Goal: Task Accomplishment & Management: Manage account settings

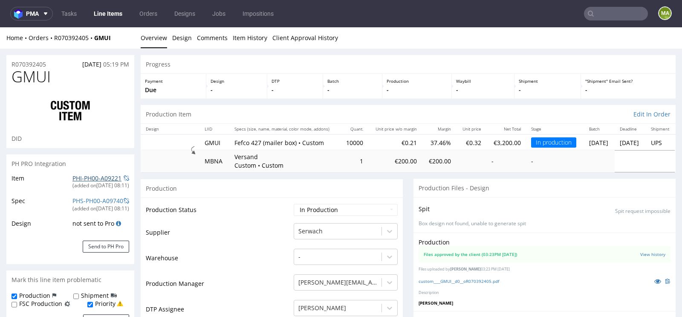
click at [83, 176] on link "PHI-PH00-A09221" at bounding box center [96, 178] width 49 height 8
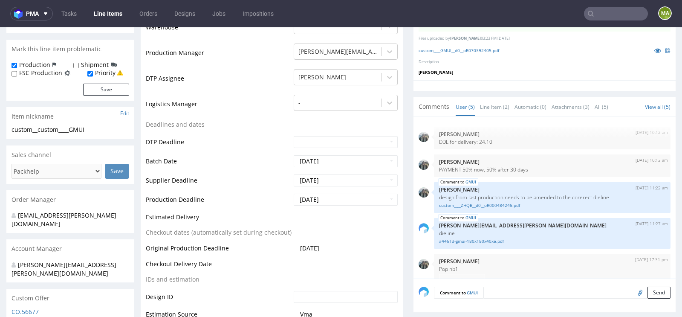
scroll to position [234, 0]
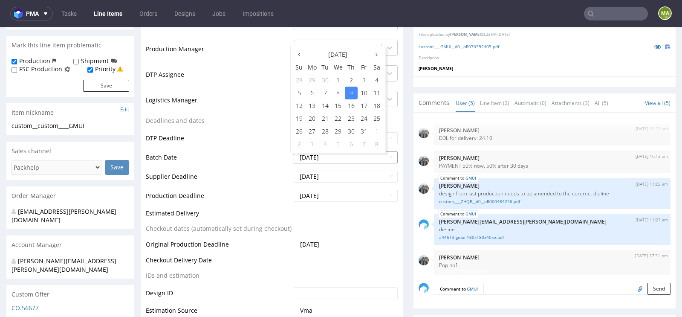
click at [328, 155] on input "[DATE]" at bounding box center [346, 157] width 104 height 12
click at [212, 205] on td "Production Deadline" at bounding box center [219, 198] width 146 height 19
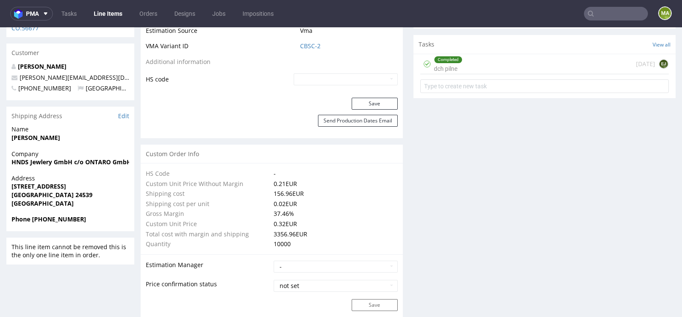
scroll to position [516, 0]
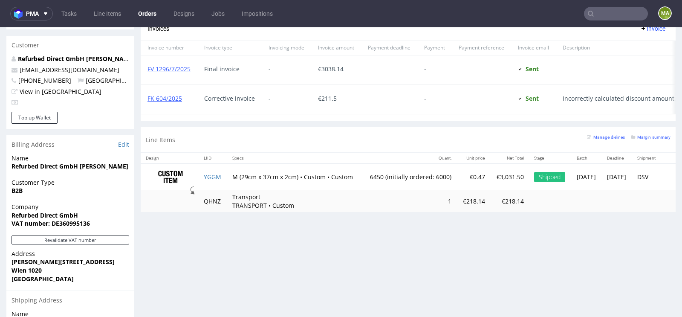
scroll to position [448, 0]
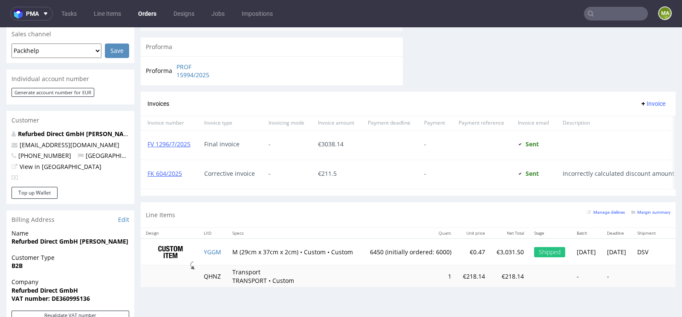
scroll to position [390, 0]
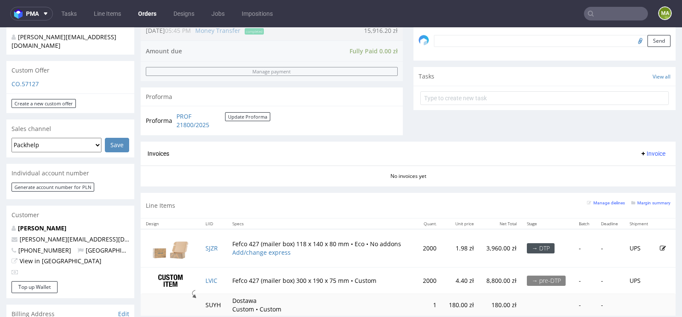
scroll to position [427, 0]
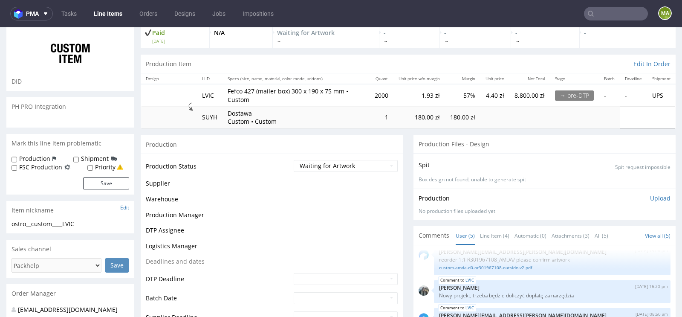
scroll to position [70, 0]
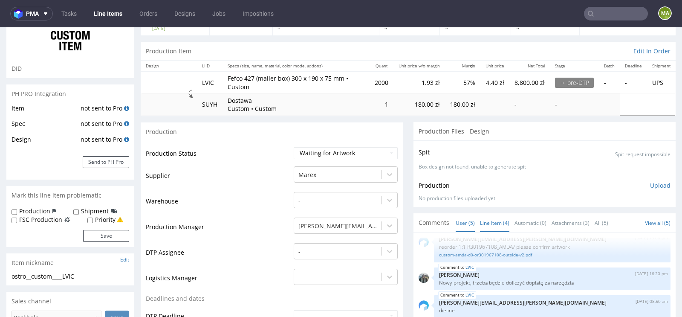
click at [495, 223] on link "Line Item (4)" at bounding box center [494, 223] width 29 height 18
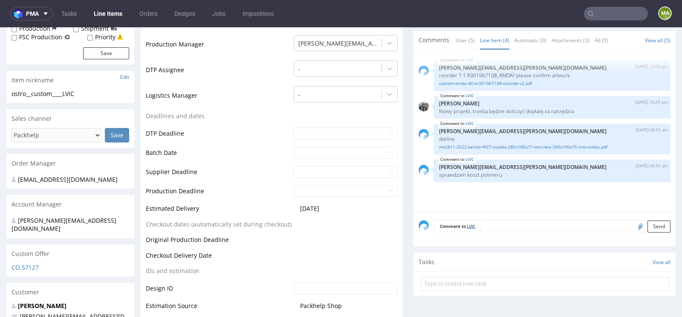
scroll to position [253, 0]
click at [618, 12] on input "text" at bounding box center [616, 14] width 64 height 14
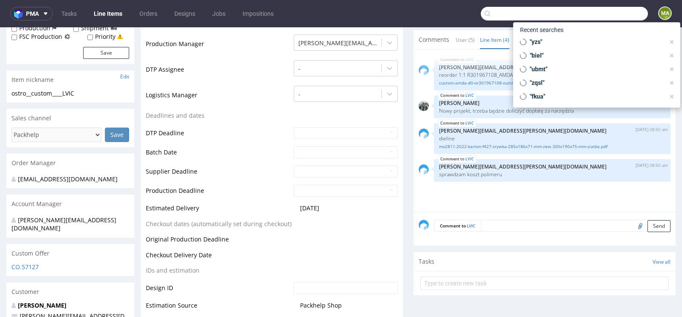
click at [618, 12] on input "text" at bounding box center [564, 14] width 167 height 14
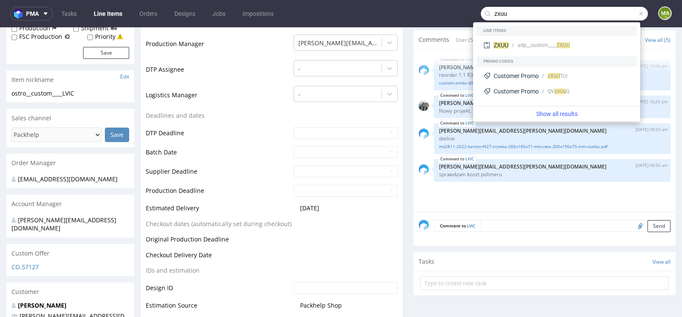
type input "zxuu"
click at [516, 54] on div "ZXUU adp__custom____ ZXUU" at bounding box center [557, 46] width 160 height 20
click at [519, 49] on div "adp__custom____ ZXUU" at bounding box center [544, 45] width 52 height 8
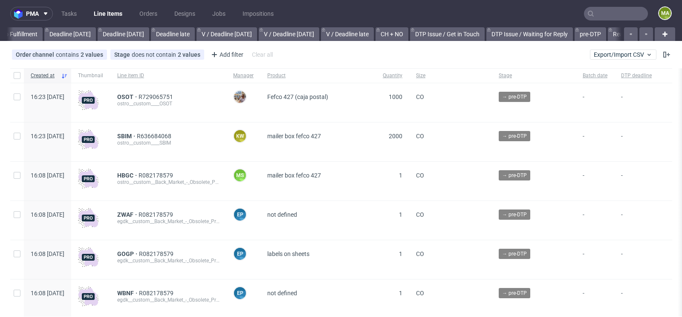
click at [602, 13] on input "text" at bounding box center [616, 14] width 64 height 14
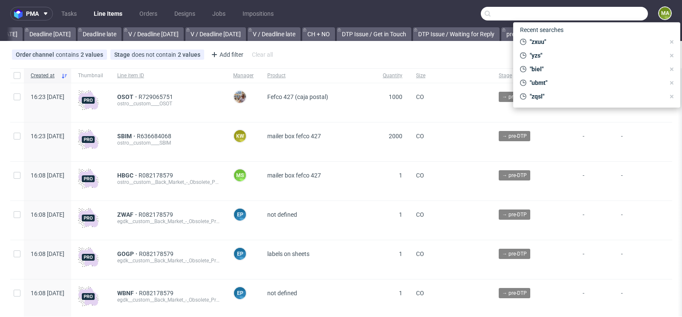
scroll to position [0, 964]
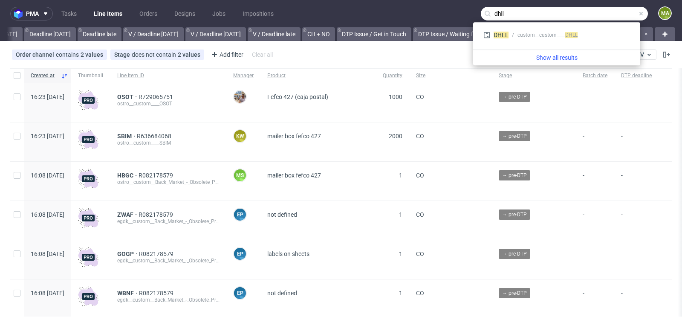
type input "dhll"
click at [522, 27] on div "DHLL custom__custom____ DHLL" at bounding box center [557, 36] width 160 height 20
click at [519, 30] on div "DHLL custom__custom____ DHLL" at bounding box center [556, 34] width 153 height 15
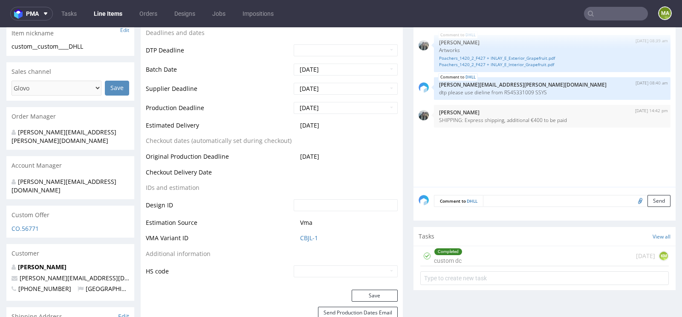
scroll to position [315, 0]
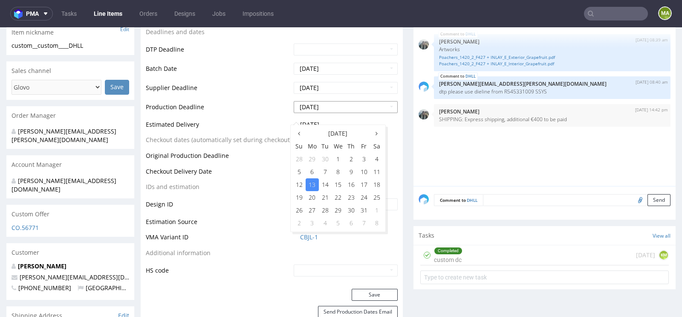
click at [318, 112] on input "2025-10-13" at bounding box center [346, 107] width 104 height 12
click at [236, 119] on td "Production Deadline" at bounding box center [219, 109] width 146 height 19
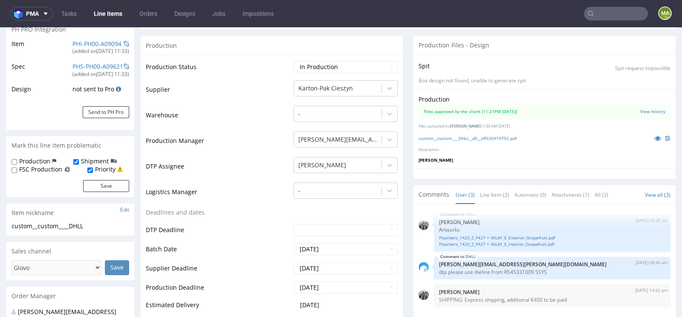
scroll to position [0, 0]
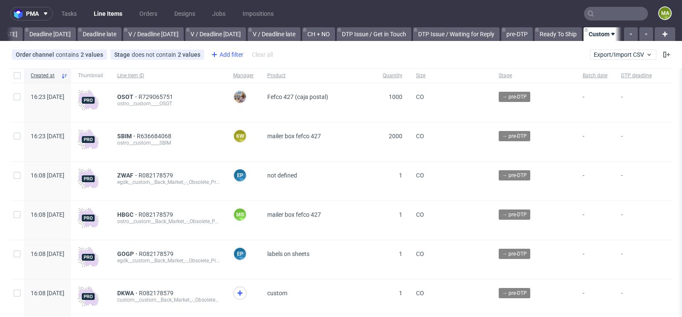
scroll to position [0, 964]
click at [230, 54] on div "Add filter" at bounding box center [227, 55] width 38 height 14
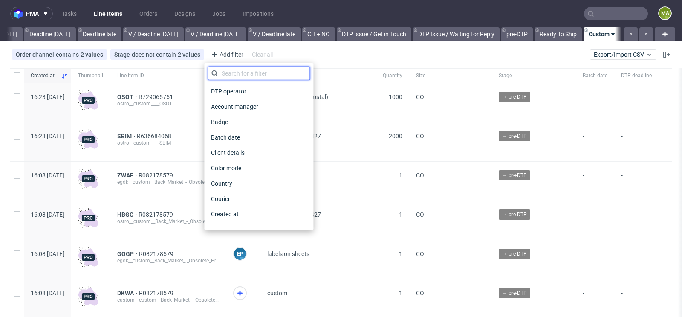
click at [233, 68] on input "text" at bounding box center [259, 74] width 102 height 14
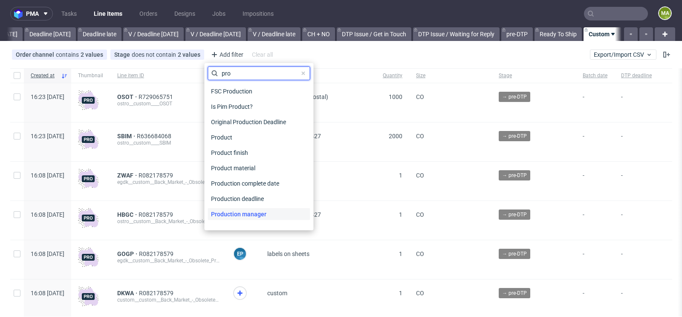
type input "pro"
click at [241, 211] on span "Production manager" at bounding box center [239, 214] width 62 height 12
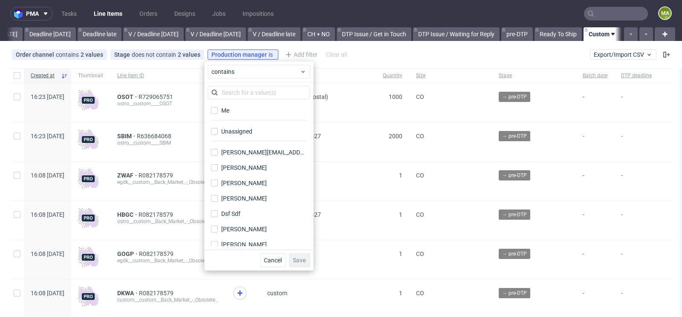
click at [230, 118] on div "Me" at bounding box center [259, 113] width 102 height 21
click at [230, 113] on label "Me" at bounding box center [259, 110] width 102 height 12
click at [218, 113] on input "Me" at bounding box center [214, 110] width 7 height 7
checkbox input "true"
click at [301, 269] on div "Cancel Save" at bounding box center [258, 259] width 109 height 21
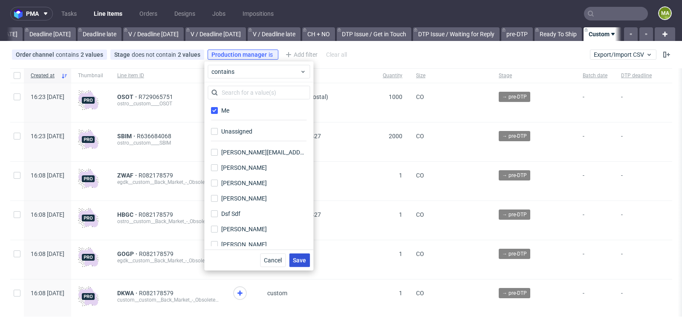
click at [301, 260] on span "Save" at bounding box center [299, 260] width 13 height 6
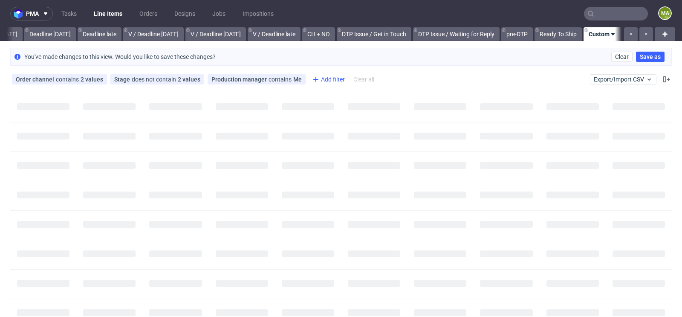
click at [327, 84] on div "Add filter" at bounding box center [328, 79] width 38 height 14
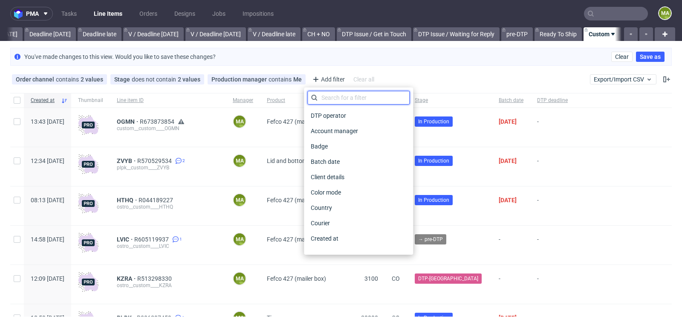
click at [332, 98] on input "text" at bounding box center [358, 98] width 102 height 14
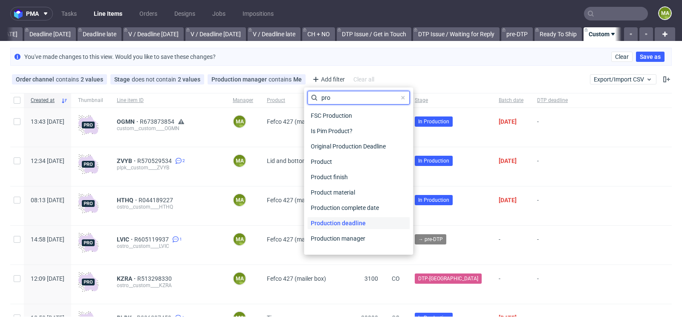
type input "pro"
click at [347, 227] on span "Production deadline" at bounding box center [338, 223] width 62 height 12
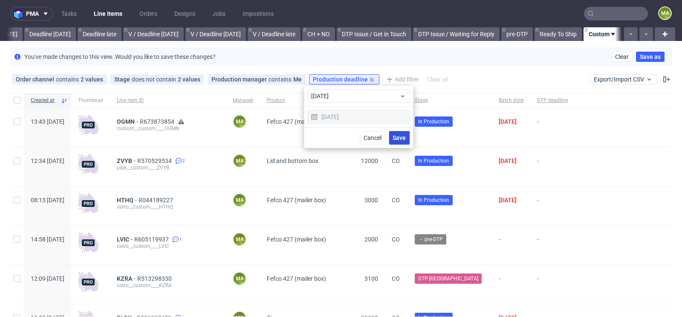
click at [398, 143] on button "Save" at bounding box center [399, 138] width 21 height 14
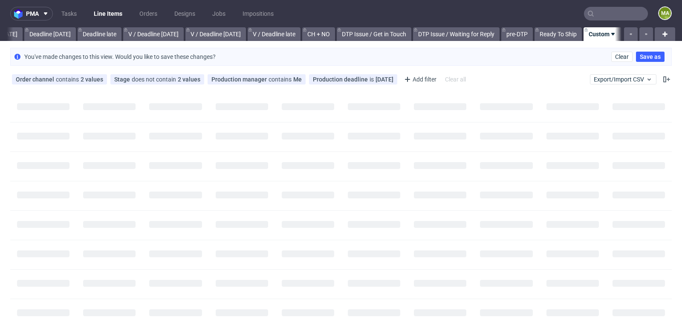
scroll to position [0, 956]
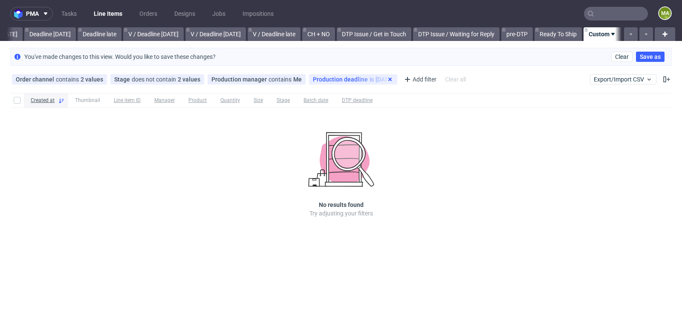
click at [387, 76] on icon at bounding box center [390, 79] width 7 height 7
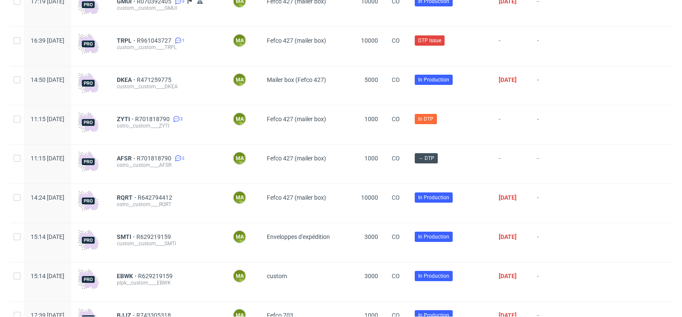
scroll to position [477, 0]
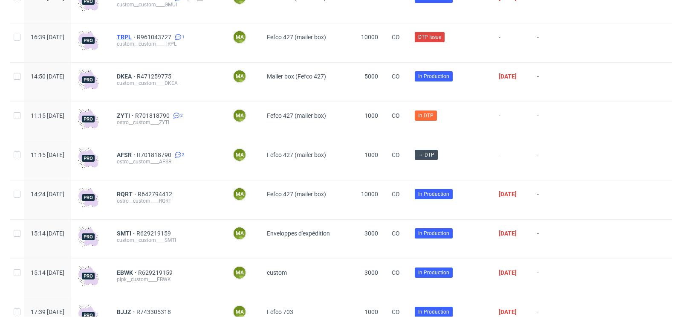
click at [137, 38] on span "TRPL" at bounding box center [127, 37] width 20 height 7
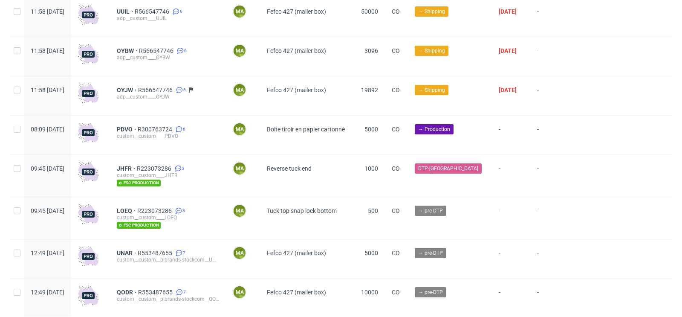
scroll to position [2304, 0]
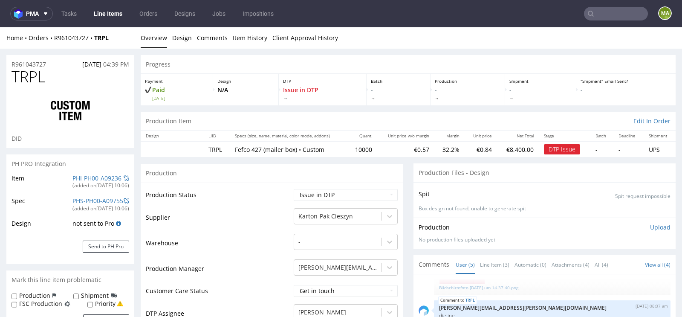
click at [72, 182] on div "PHI-PH00-A09236" at bounding box center [96, 178] width 49 height 9
click at [73, 180] on link "PHI-PH00-A09236" at bounding box center [96, 178] width 49 height 8
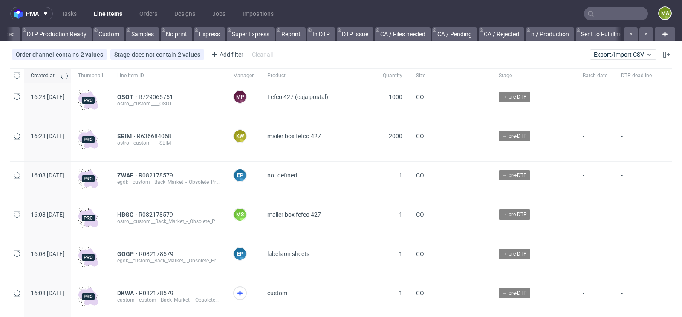
click at [611, 22] on nav "pma Tasks Line Items Orders Designs Jobs Impositions ma" at bounding box center [341, 13] width 682 height 27
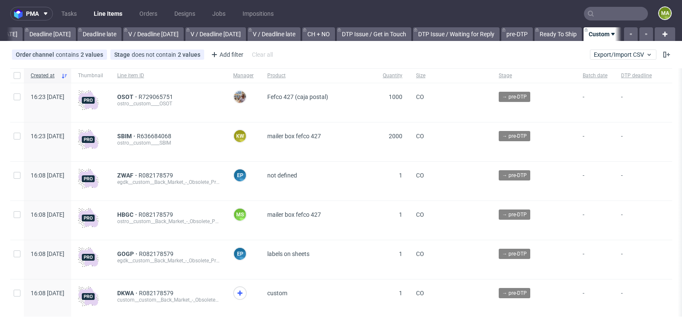
click at [611, 19] on input "text" at bounding box center [616, 14] width 64 height 14
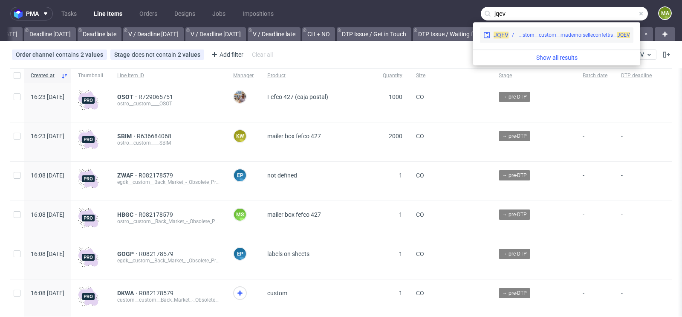
type input "jqev"
click at [527, 37] on div "custom__custom__mademoiselleconfettis__ JQEV" at bounding box center [574, 35] width 113 height 8
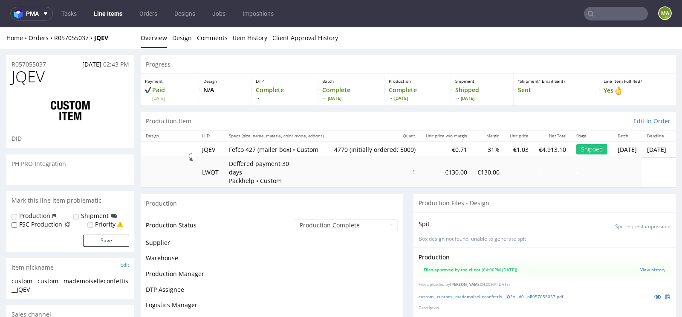
scroll to position [192, 0]
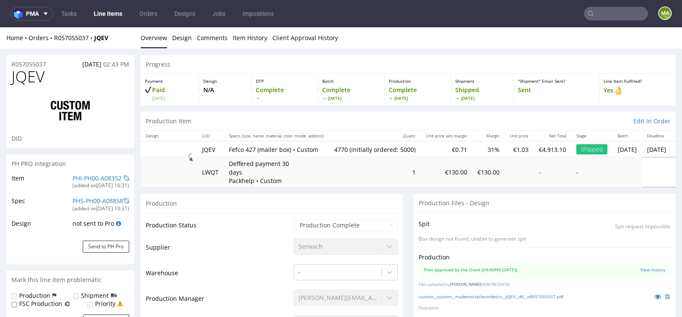
select select "in_progress"
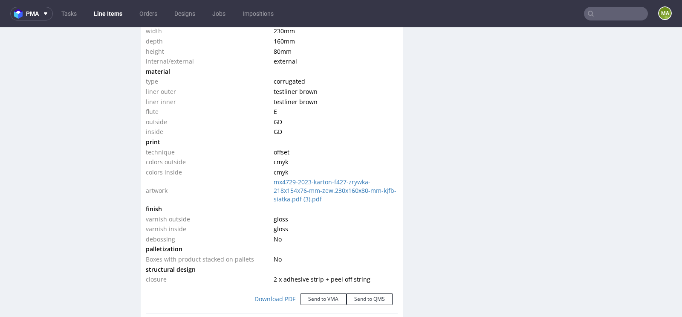
scroll to position [918, 0]
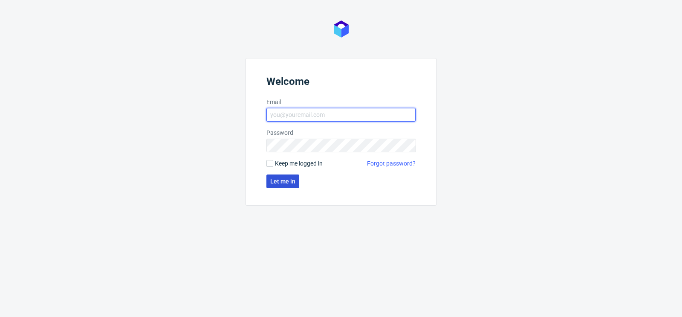
type input "[PERSON_NAME][EMAIL_ADDRESS][PERSON_NAME][DOMAIN_NAME]"
click at [296, 177] on button "Let me in" at bounding box center [282, 181] width 33 height 14
type input "[PERSON_NAME][EMAIL_ADDRESS][PERSON_NAME][DOMAIN_NAME]"
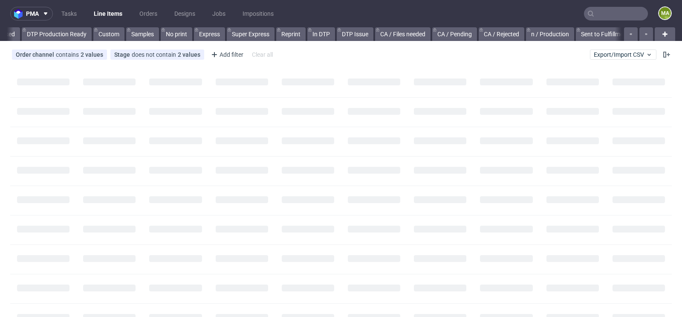
click at [613, 11] on input "text" at bounding box center [616, 14] width 64 height 14
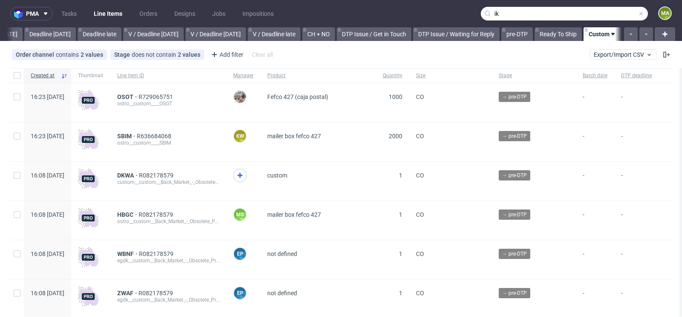
scroll to position [0, 964]
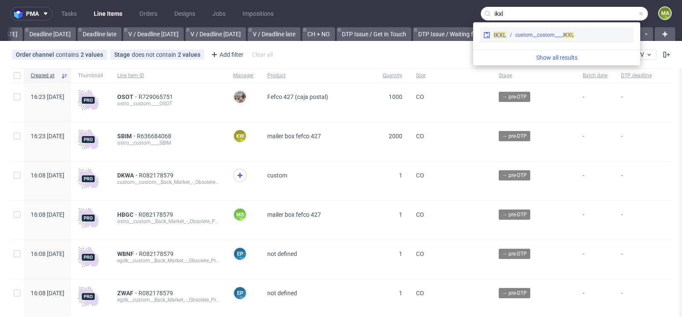
type input "ikxl"
click at [506, 35] on div "custom__custom____ IKXL" at bounding box center [568, 35] width 124 height 8
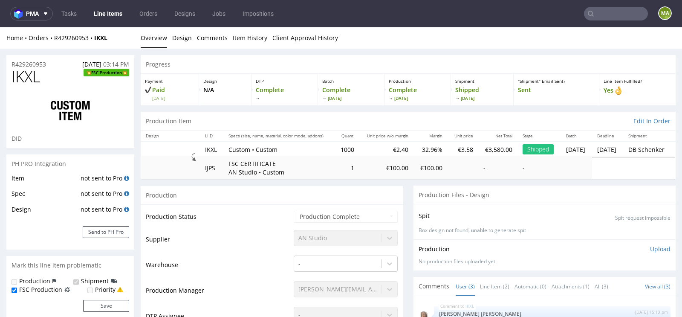
select select "in_progress"
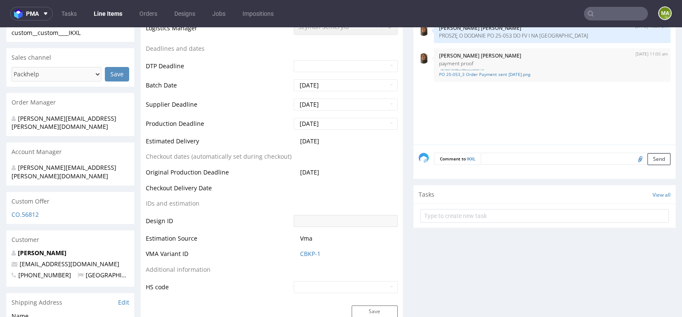
scroll to position [317, 0]
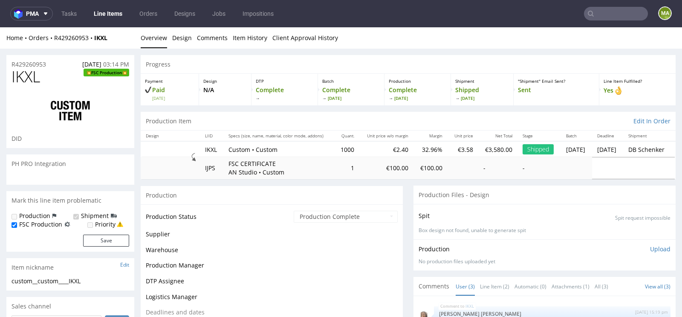
select select "in_progress"
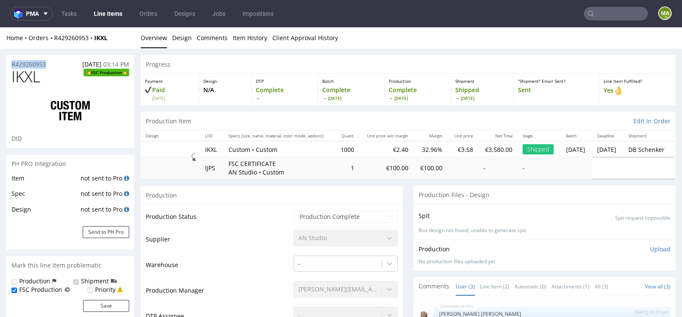
drag, startPoint x: 63, startPoint y: 61, endPoint x: 0, endPoint y: 61, distance: 63.1
copy p "R429260953"
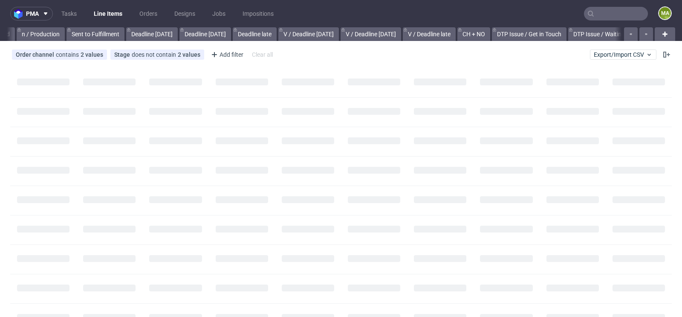
click at [608, 17] on input "text" at bounding box center [616, 14] width 64 height 14
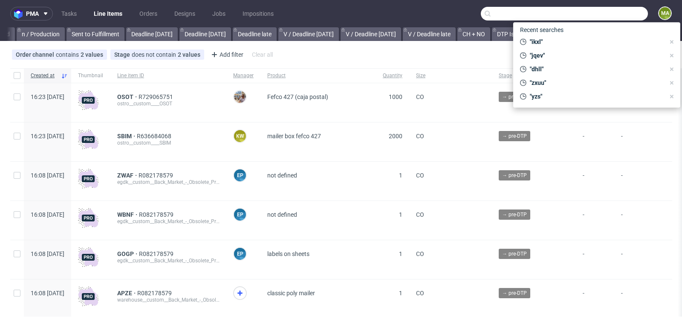
scroll to position [0, 964]
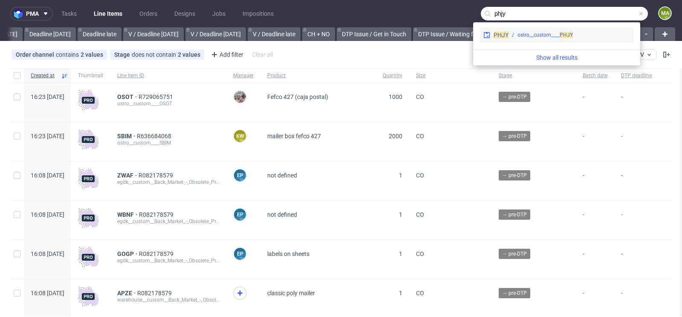
type input "phjy"
click at [553, 38] on div "ostro__custom____ PHJY" at bounding box center [545, 35] width 55 height 8
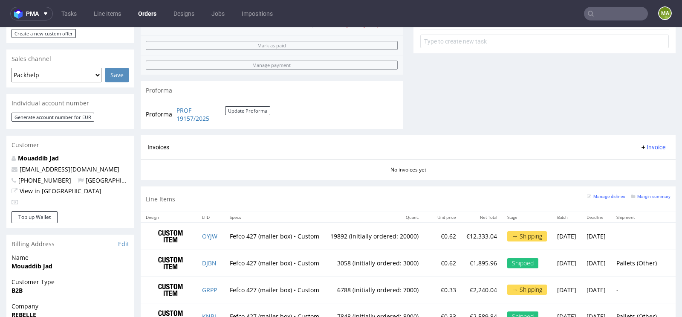
scroll to position [347, 0]
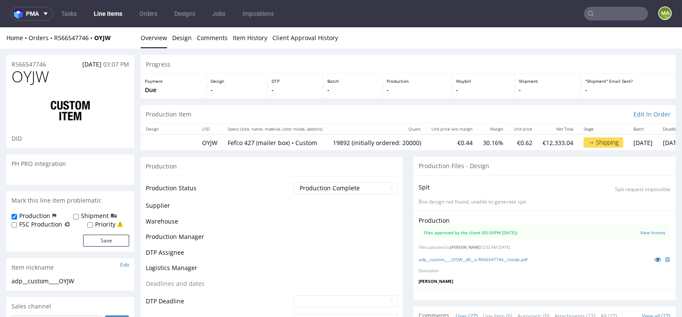
scroll to position [1033, 0]
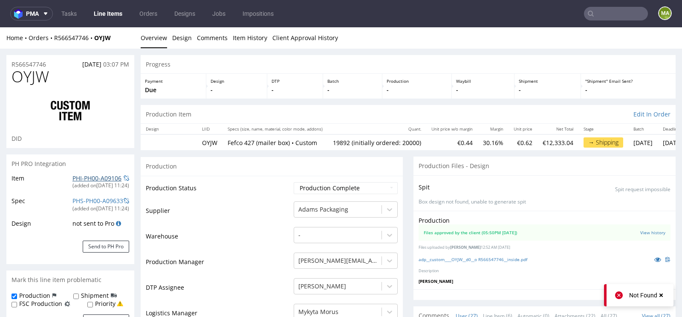
click at [72, 176] on link "PHI-PH00-A09106" at bounding box center [96, 178] width 49 height 8
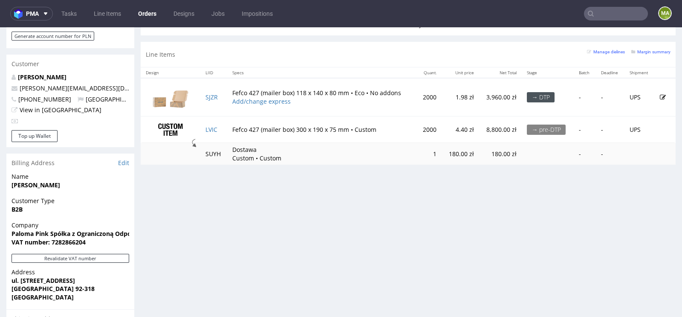
scroll to position [419, 0]
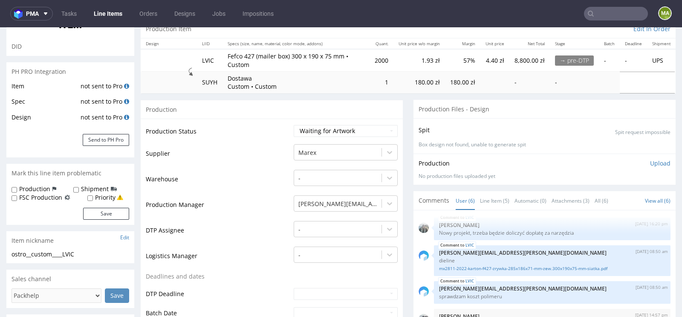
scroll to position [145, 0]
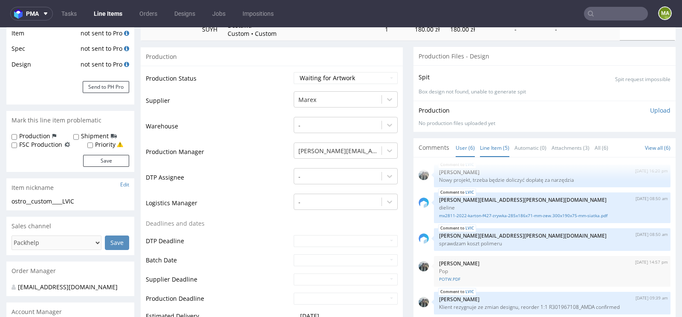
click at [488, 142] on link "Line Item (5)" at bounding box center [494, 148] width 29 height 18
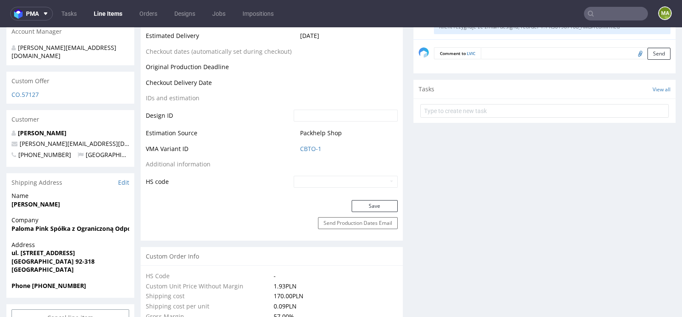
scroll to position [427, 0]
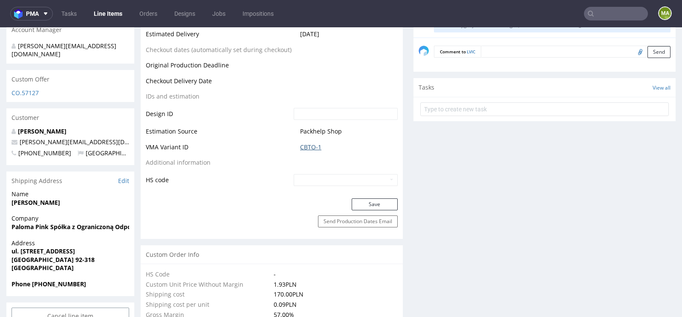
click at [305, 143] on link "CBTO-1" at bounding box center [310, 147] width 21 height 9
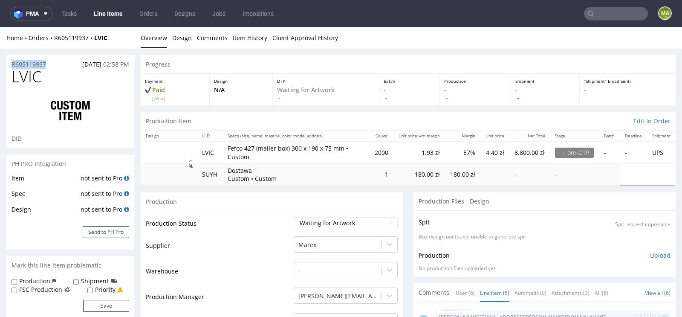
drag, startPoint x: 51, startPoint y: 62, endPoint x: 0, endPoint y: 62, distance: 50.7
copy p "R605119937"
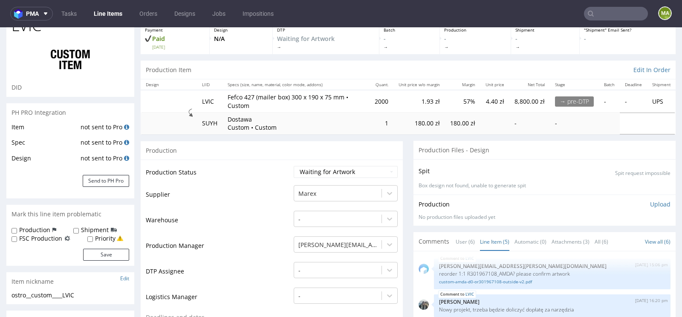
scroll to position [156, 0]
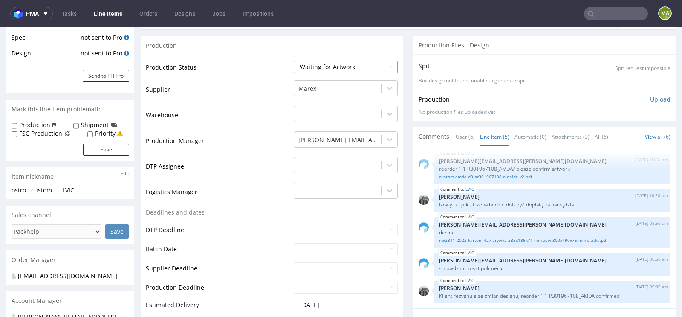
click at [326, 69] on select "Waiting for Artwork Waiting for Diecut Waiting for Mockup Waiting for DTP Waiti…" at bounding box center [346, 67] width 104 height 12
select select "production_in_process"
click at [294, 61] on select "Waiting for Artwork Waiting for Diecut Waiting for Mockup Waiting for DTP Waiti…" at bounding box center [346, 67] width 104 height 12
click at [275, 186] on td "Logistics Manager" at bounding box center [219, 195] width 146 height 26
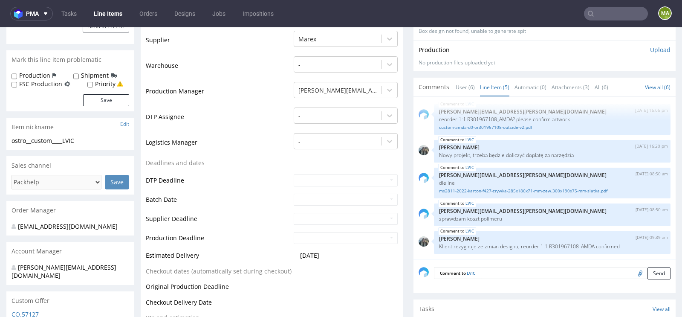
scroll to position [206, 0]
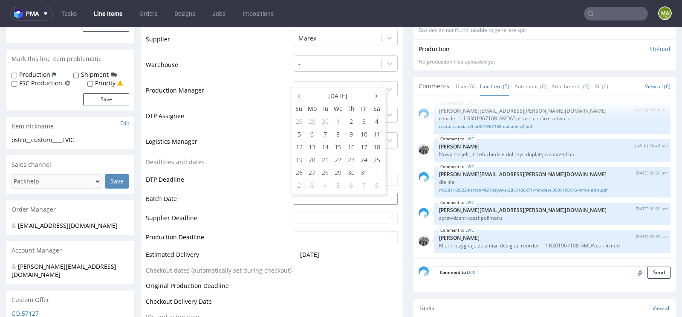
click at [304, 195] on input "text" at bounding box center [346, 199] width 104 height 12
click at [361, 134] on td "10" at bounding box center [364, 134] width 13 height 13
type input "2025-10-10"
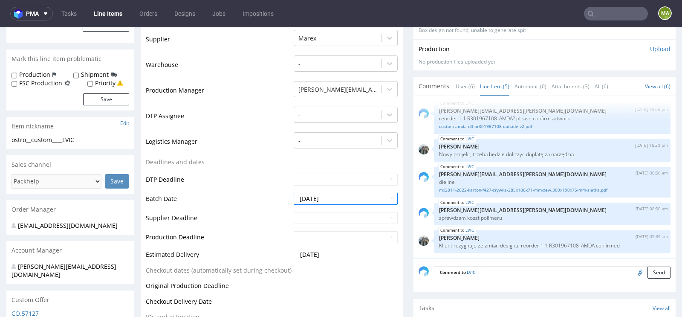
click at [257, 177] on td "DTP Deadline" at bounding box center [219, 182] width 146 height 19
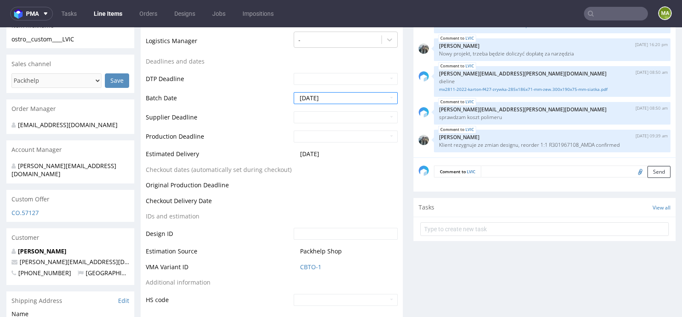
scroll to position [408, 0]
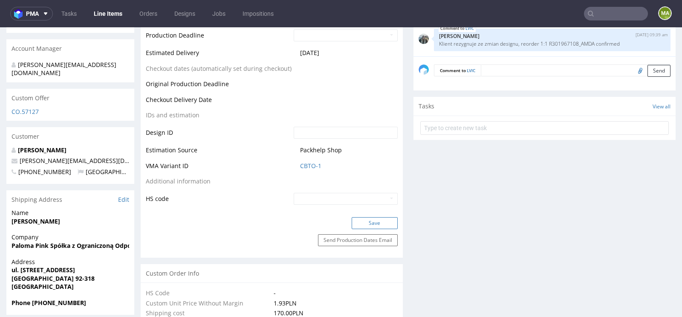
click at [362, 219] on button "Save" at bounding box center [375, 223] width 46 height 12
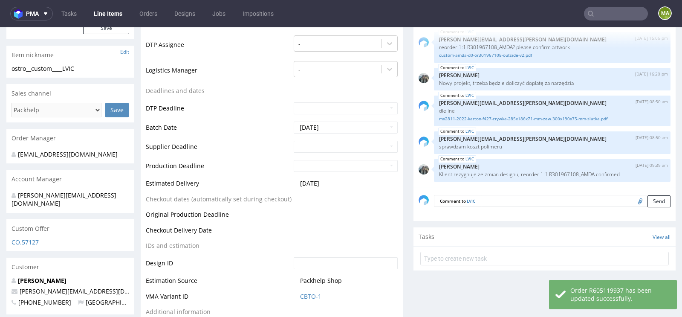
scroll to position [284, 0]
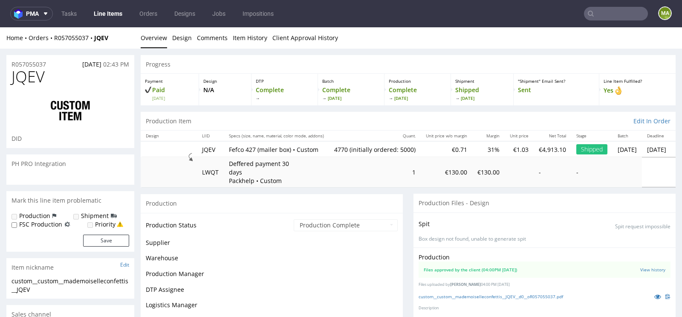
scroll to position [192, 0]
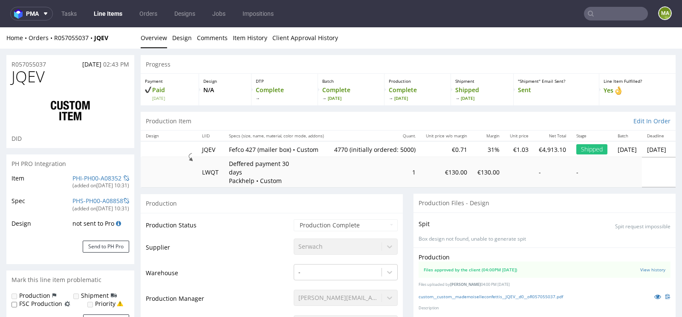
select select "in_progress"
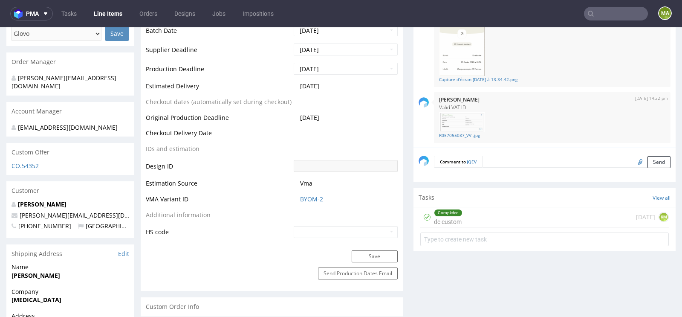
scroll to position [384, 0]
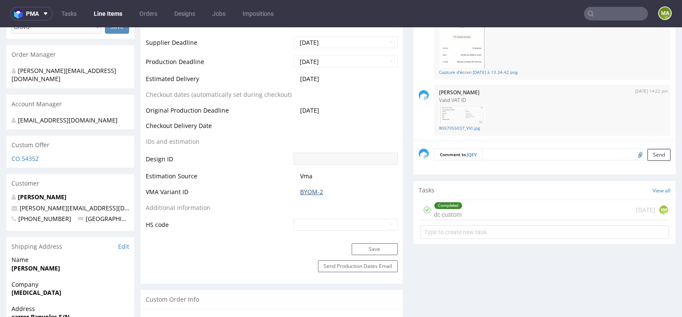
click at [315, 191] on link "BYOM-2" at bounding box center [311, 192] width 23 height 9
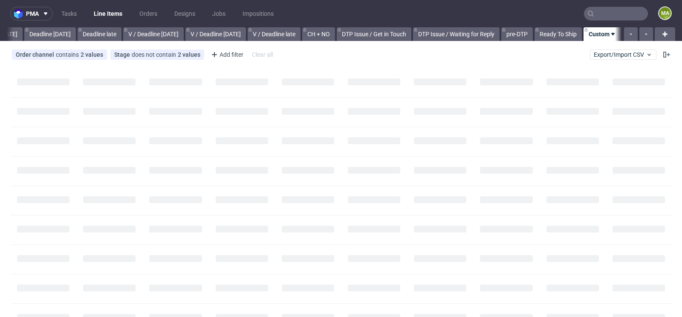
scroll to position [0, 964]
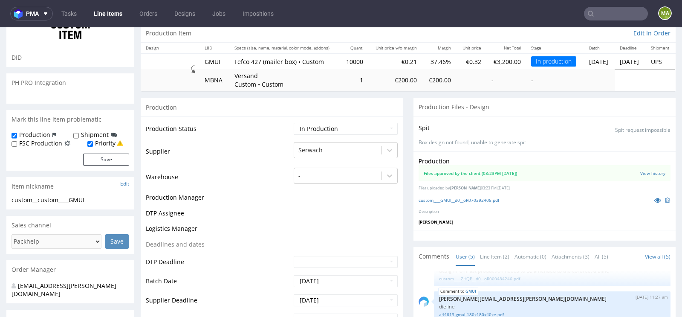
scroll to position [85, 0]
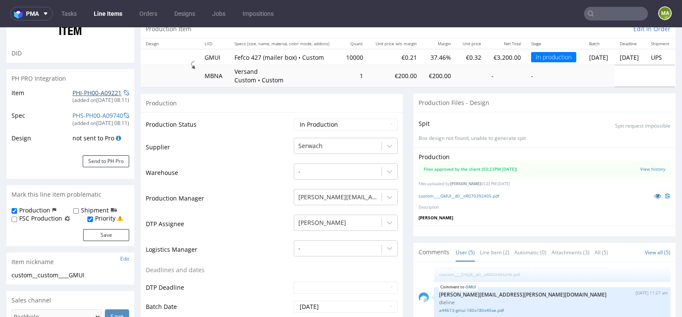
click at [106, 93] on link "PHI-PH00-A09221" at bounding box center [96, 93] width 49 height 8
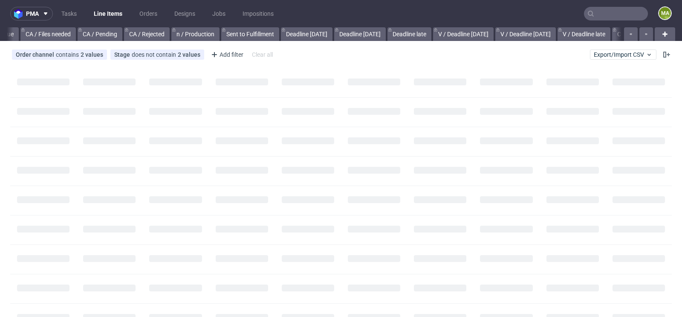
click at [608, 11] on input "text" at bounding box center [616, 14] width 64 height 14
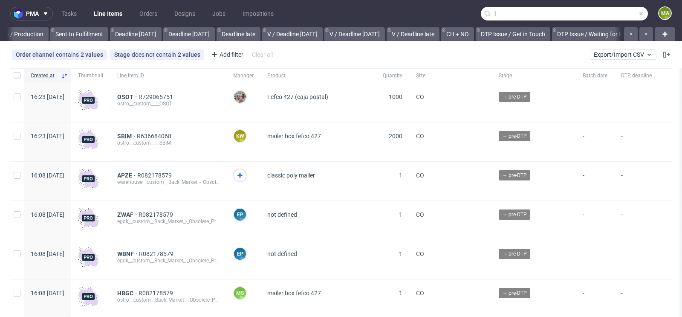
scroll to position [0, 964]
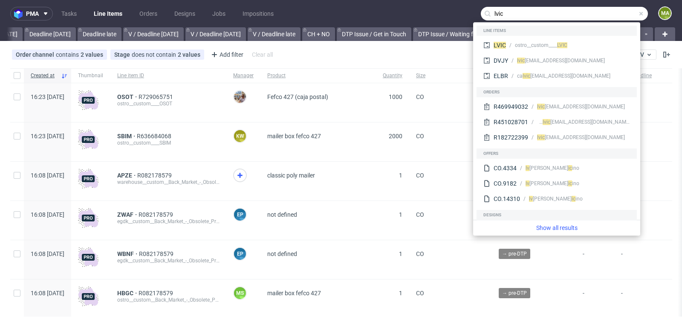
type input "lvic"
click at [532, 37] on div "LVIC ostro__custom____ LVIC DVJY lvic ente@cartonajesbarco.es ELBR ca lv ic ent…" at bounding box center [557, 61] width 160 height 51
click at [525, 43] on div "ostro__custom____ LVIC" at bounding box center [541, 45] width 52 height 8
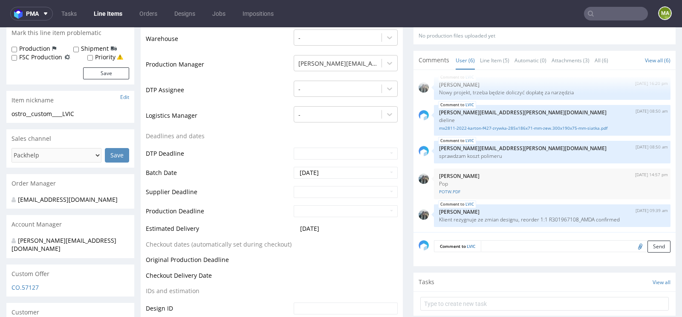
scroll to position [233, 0]
click at [310, 191] on input "text" at bounding box center [346, 191] width 104 height 12
click at [362, 164] on td "31" at bounding box center [364, 165] width 13 height 13
type input "2025-10-31"
click at [308, 209] on input "text" at bounding box center [346, 211] width 104 height 12
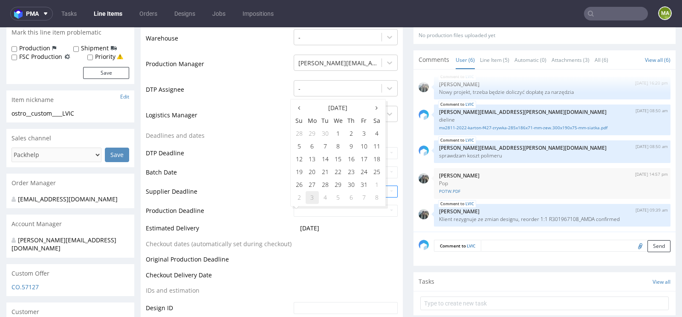
click at [310, 196] on td "3" at bounding box center [312, 197] width 13 height 13
click at [306, 210] on input "2025-11-03" at bounding box center [346, 211] width 104 height 12
click at [325, 144] on td "4" at bounding box center [325, 146] width 13 height 13
type input "2025-11-04"
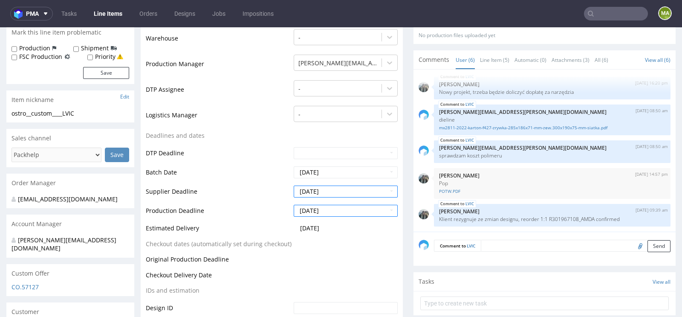
click at [234, 214] on td "Production Deadline" at bounding box center [219, 213] width 146 height 19
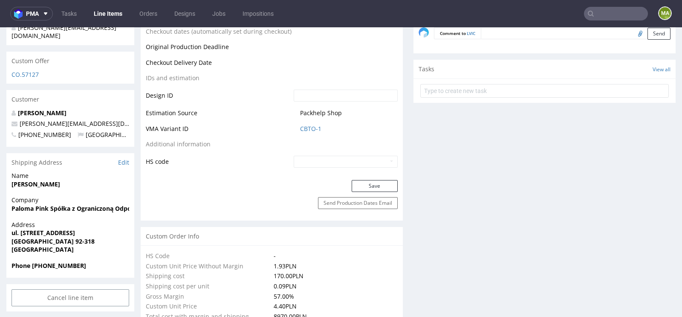
scroll to position [461, 0]
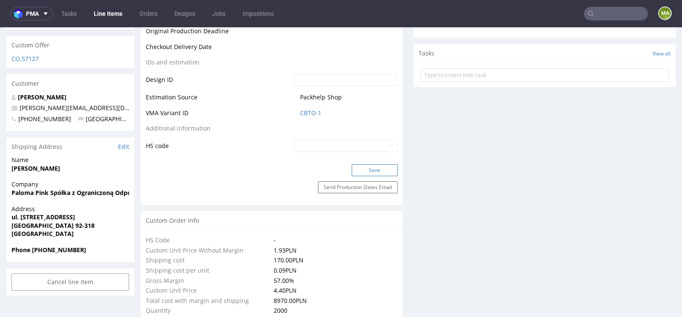
click at [363, 166] on button "Save" at bounding box center [375, 170] width 46 height 12
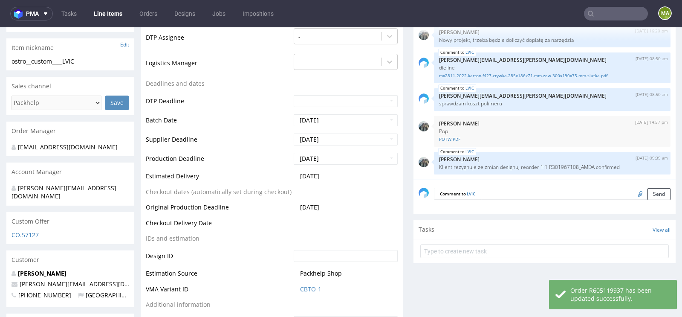
scroll to position [276, 0]
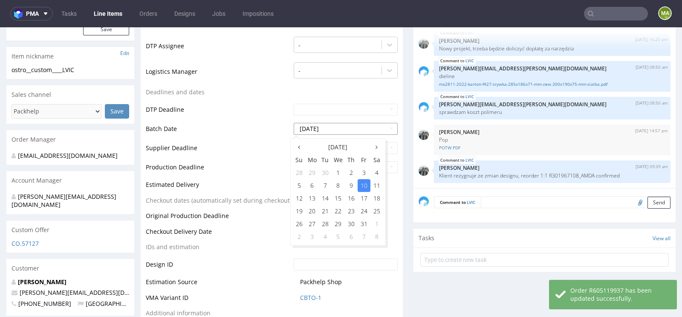
click at [337, 127] on input "2025-10-10" at bounding box center [346, 129] width 104 height 12
click at [185, 118] on td "DTP Deadline" at bounding box center [219, 112] width 146 height 19
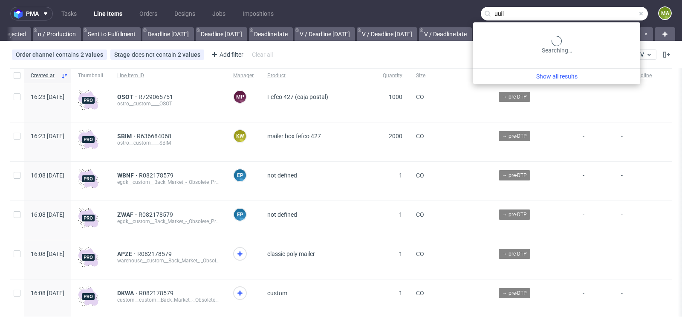
scroll to position [0, 964]
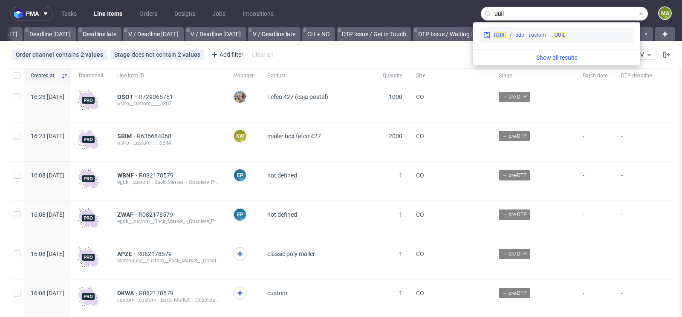
type input "uuil"
click at [520, 39] on div "UUIL adp__custom____ UUIL" at bounding box center [556, 34] width 153 height 15
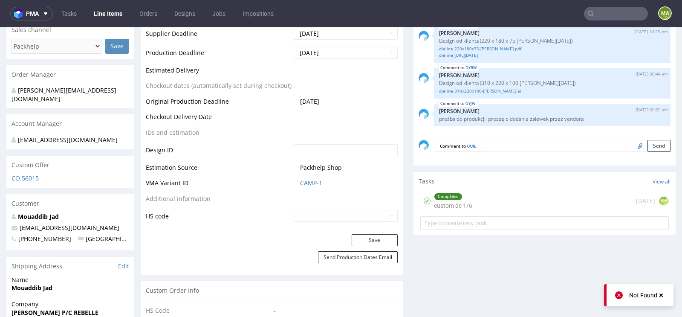
scroll to position [391, 0]
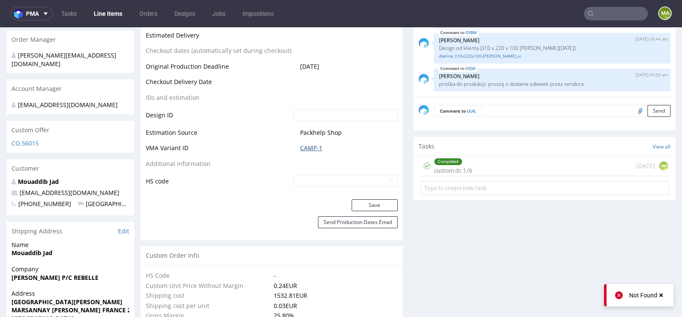
click at [311, 144] on link "CAMP-1" at bounding box center [311, 148] width 22 height 9
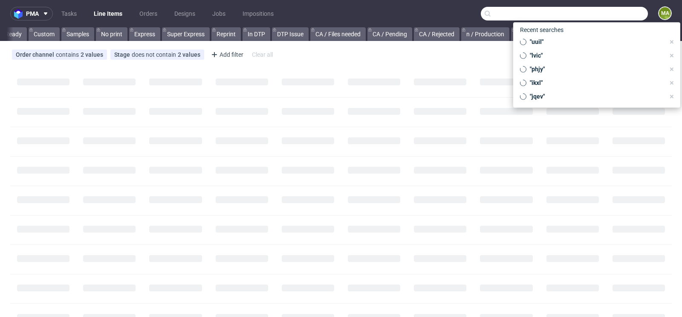
click at [596, 13] on input "text" at bounding box center [564, 14] width 167 height 14
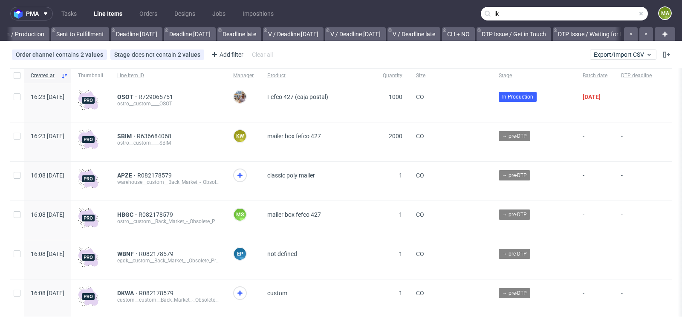
scroll to position [0, 964]
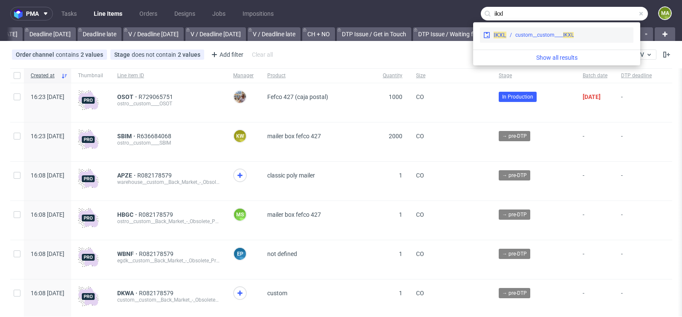
type input "ikxl"
click at [523, 35] on div "custom__custom____ IKXL" at bounding box center [544, 35] width 58 height 8
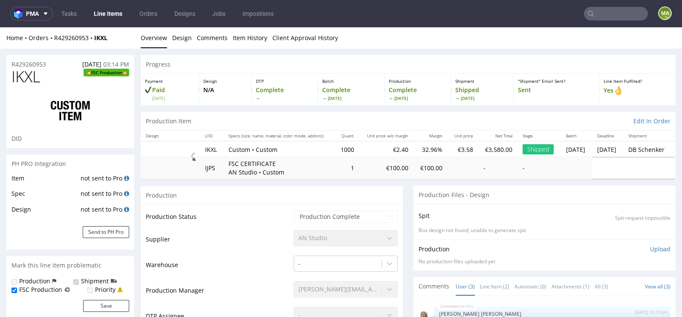
select select "in_progress"
drag, startPoint x: 56, startPoint y: 62, endPoint x: 0, endPoint y: 62, distance: 55.9
copy p "R429260953"
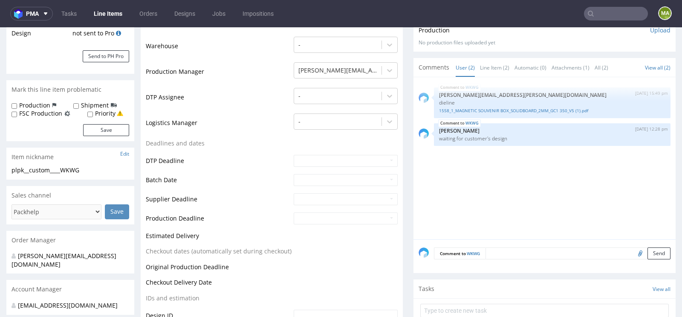
scroll to position [193, 0]
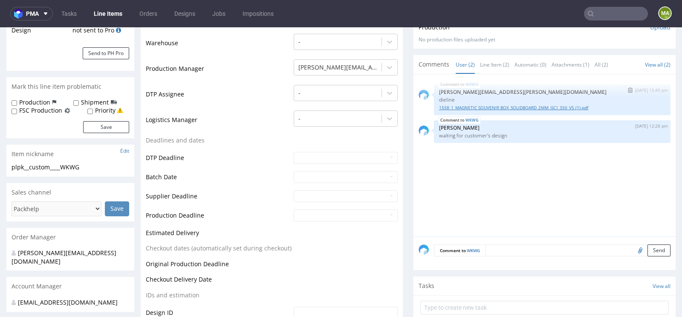
click at [475, 109] on link "1558_1_MAGNETIC SOUVENIR BOX_SOLIDBOARD_2MM_GC1 350_V5 (1).pdf" at bounding box center [552, 107] width 226 height 6
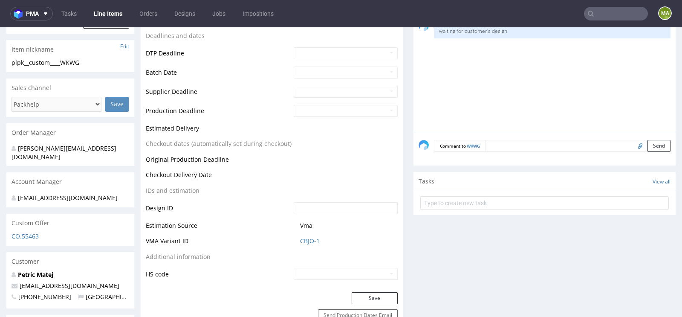
scroll to position [301, 0]
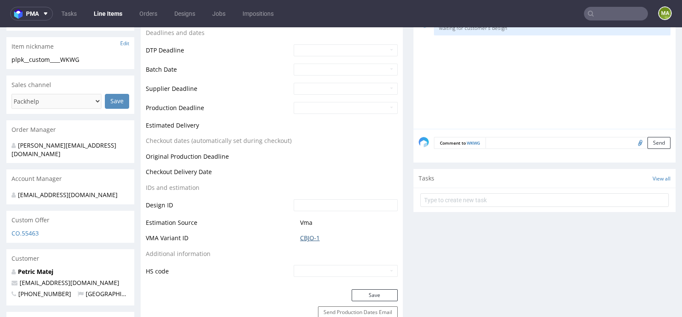
click at [310, 236] on link "CBJO-1" at bounding box center [310, 238] width 20 height 9
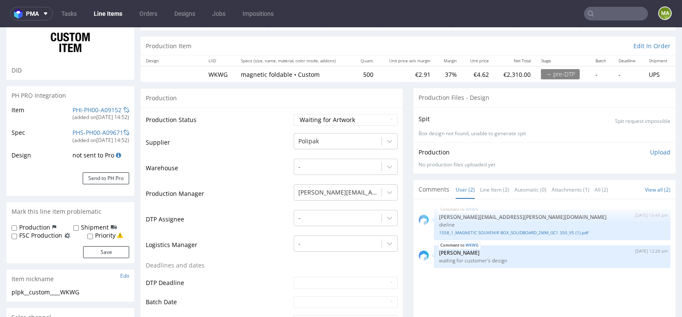
scroll to position [0, 0]
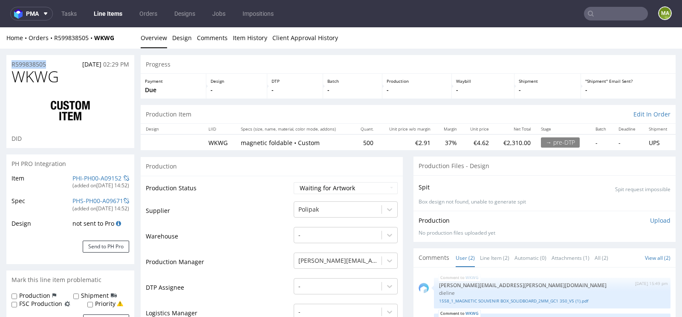
drag, startPoint x: 57, startPoint y: 64, endPoint x: 0, endPoint y: 64, distance: 57.1
copy p "R599838505"
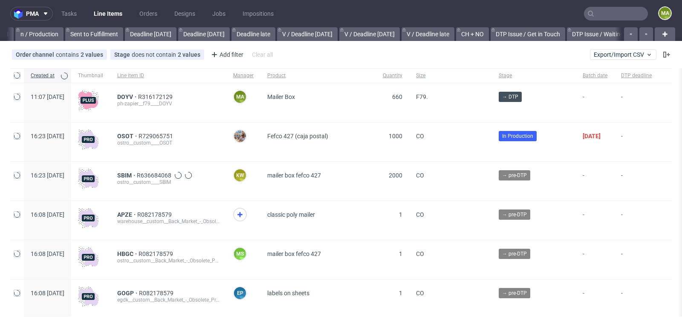
scroll to position [0, 964]
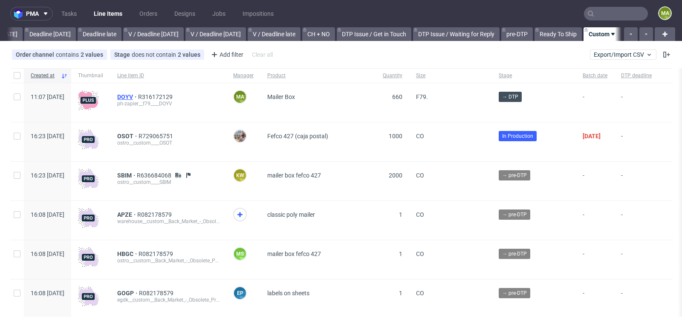
click at [138, 97] on span "DOYV" at bounding box center [127, 96] width 21 height 7
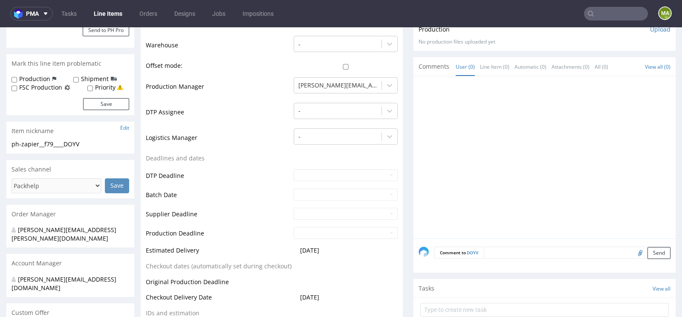
scroll to position [166, 0]
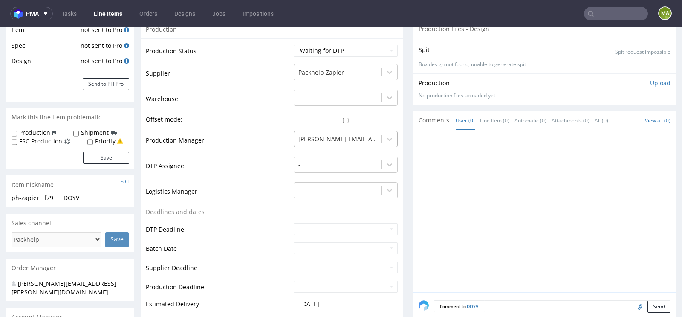
click at [326, 134] on div at bounding box center [337, 139] width 79 height 10
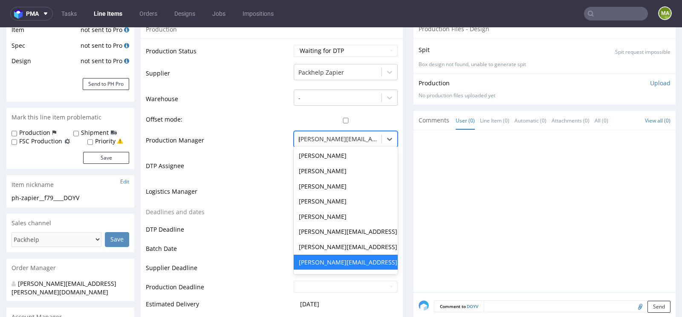
scroll to position [0, 0]
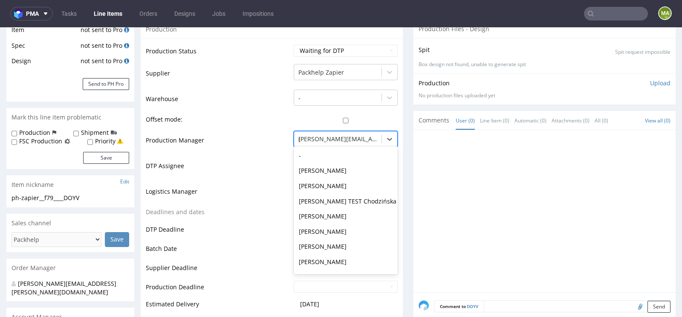
type input "ewa"
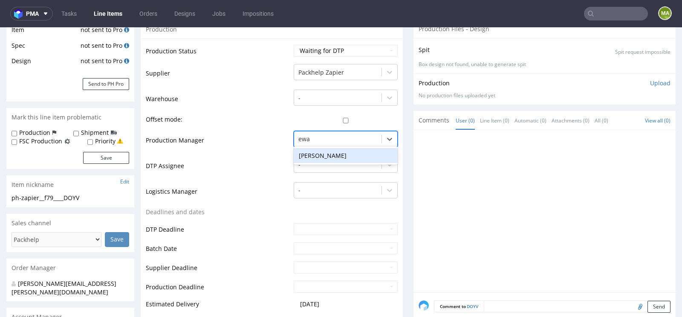
click at [312, 150] on div "Ewa Prus" at bounding box center [346, 155] width 104 height 15
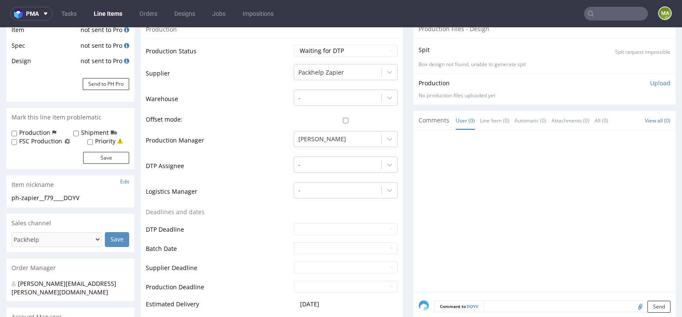
click at [240, 185] on td "Logistics Manager" at bounding box center [219, 194] width 146 height 26
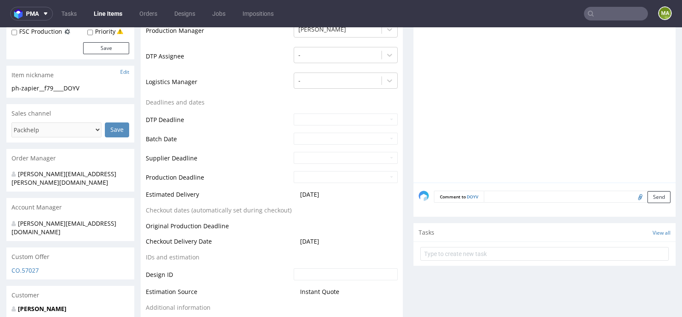
scroll to position [333, 0]
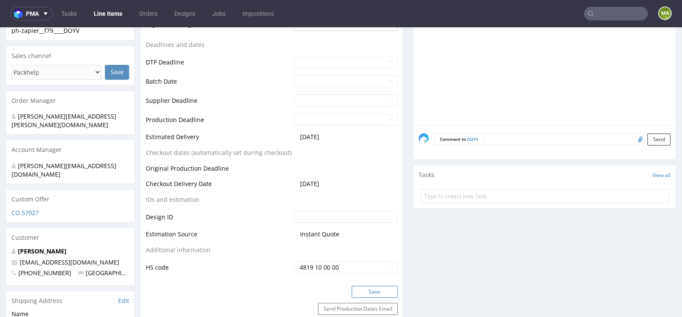
click at [358, 290] on button "Save" at bounding box center [375, 292] width 46 height 12
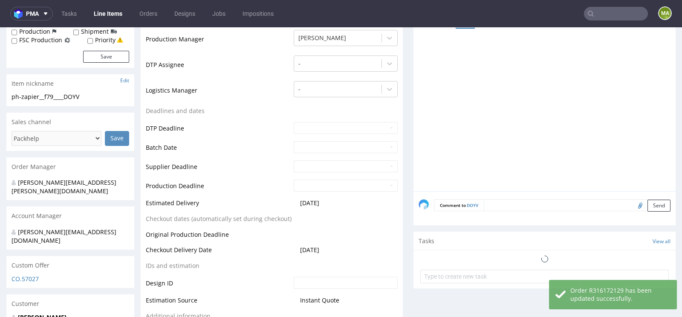
scroll to position [0, 0]
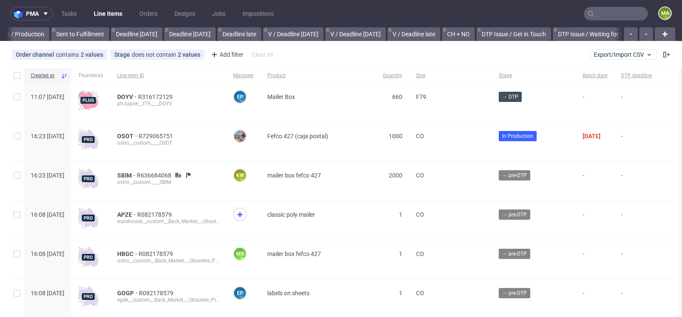
scroll to position [0, 964]
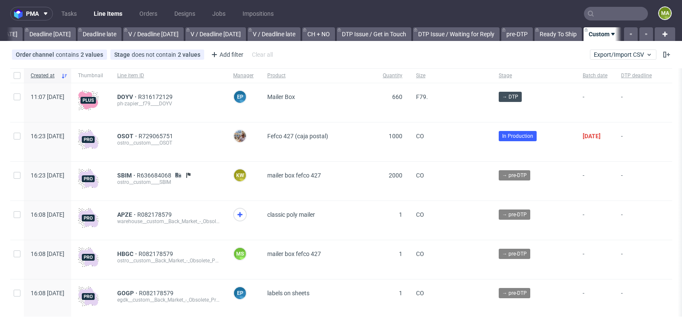
click at [620, 12] on input "text" at bounding box center [616, 14] width 64 height 14
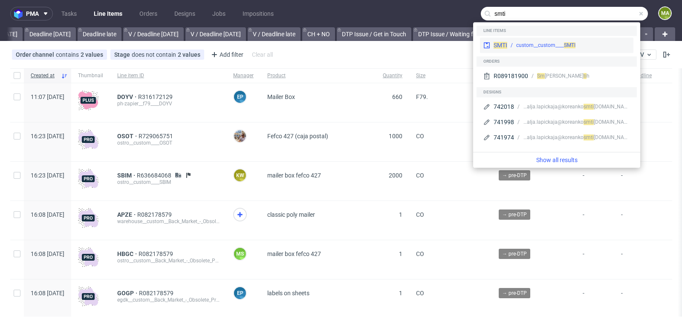
type input "smti"
click at [544, 42] on div "custom__custom____ SMTI" at bounding box center [545, 45] width 59 height 8
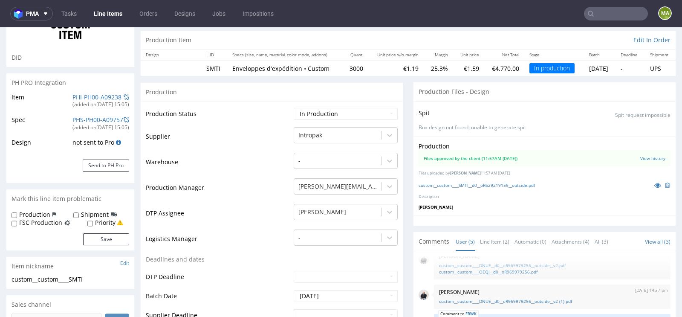
scroll to position [133, 0]
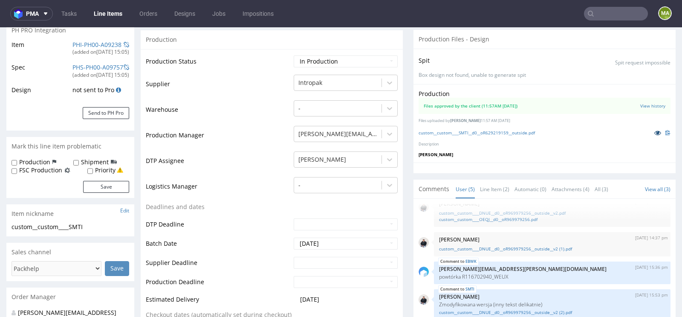
click at [654, 130] on icon at bounding box center [657, 133] width 7 height 6
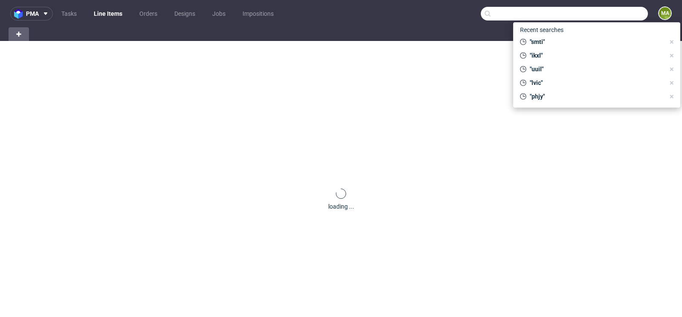
click at [604, 12] on input "text" at bounding box center [564, 14] width 167 height 14
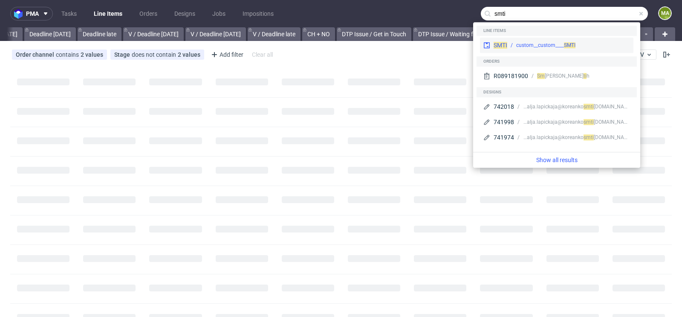
scroll to position [0, 964]
type input "smti"
click at [521, 43] on div "custom__custom____ SMTI" at bounding box center [545, 45] width 59 height 8
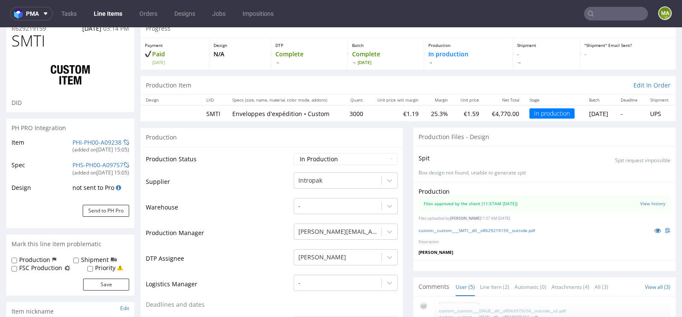
scroll to position [111, 0]
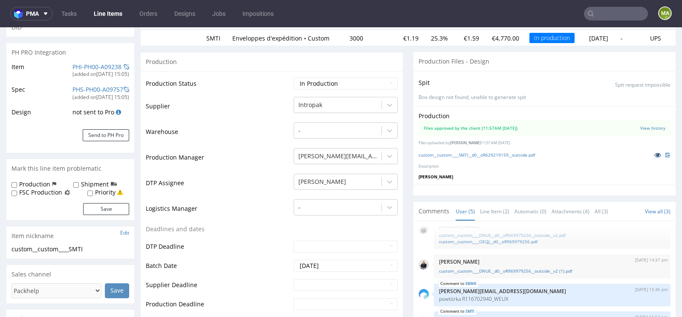
click at [650, 154] on link at bounding box center [657, 154] width 15 height 9
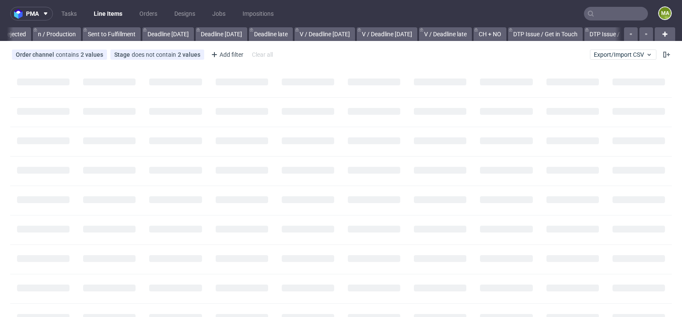
click at [619, 12] on input "text" at bounding box center [616, 14] width 64 height 14
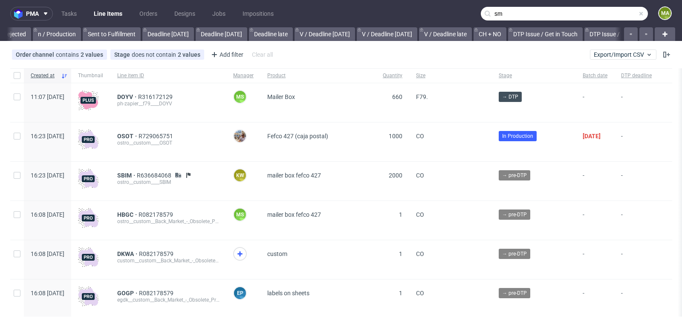
scroll to position [0, 964]
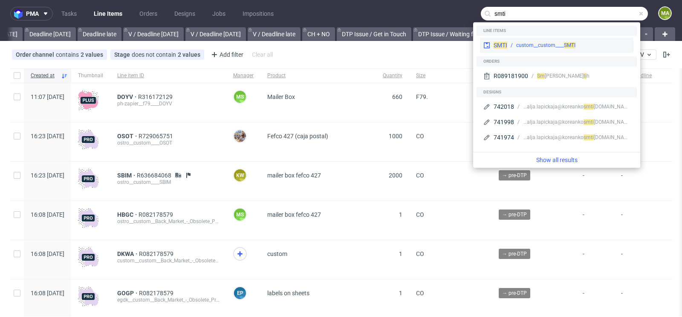
type input "smti"
click at [550, 38] on div "SMTI custom__custom____ SMTI" at bounding box center [556, 45] width 153 height 15
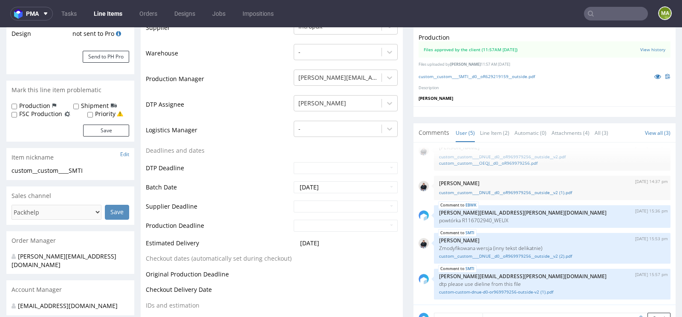
scroll to position [200, 0]
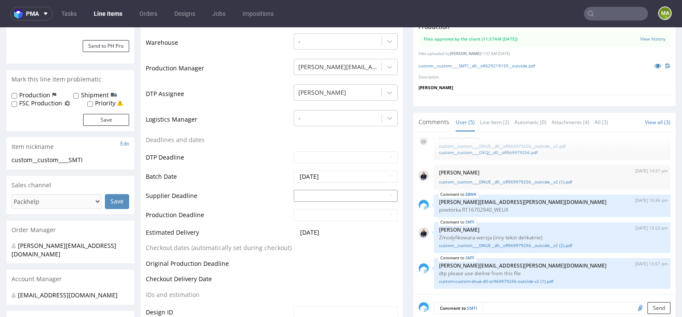
click at [329, 193] on input "text" at bounding box center [346, 196] width 104 height 12
click at [313, 171] on td "27" at bounding box center [312, 169] width 13 height 13
type input "2025-10-27"
click at [324, 190] on td "28" at bounding box center [325, 188] width 13 height 13
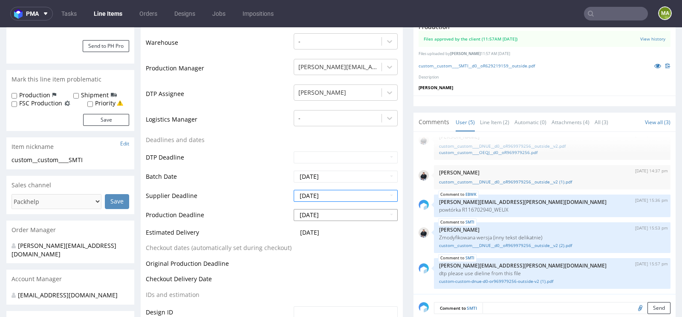
click at [324, 211] on input "2025-10-28" at bounding box center [346, 215] width 104 height 12
click at [337, 185] on td "29" at bounding box center [338, 188] width 13 height 13
type input "2025-10-29"
click at [263, 202] on td "Supplier Deadline" at bounding box center [219, 198] width 146 height 19
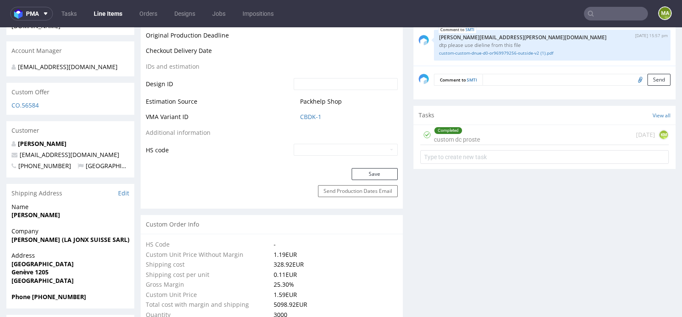
scroll to position [447, 0]
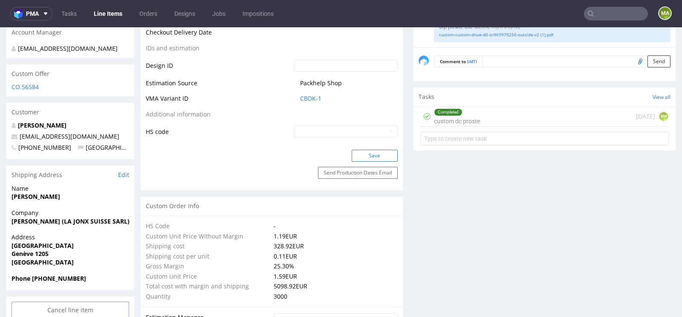
click at [360, 156] on button "Save" at bounding box center [375, 156] width 46 height 12
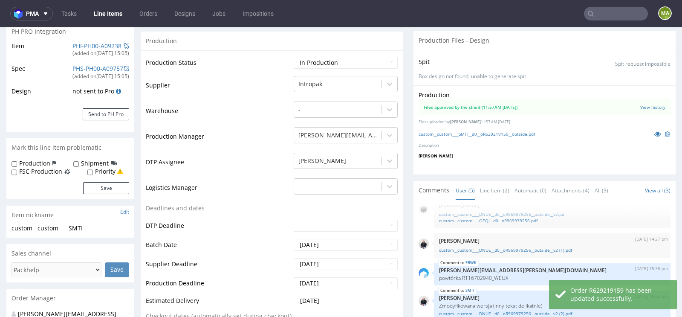
scroll to position [125, 0]
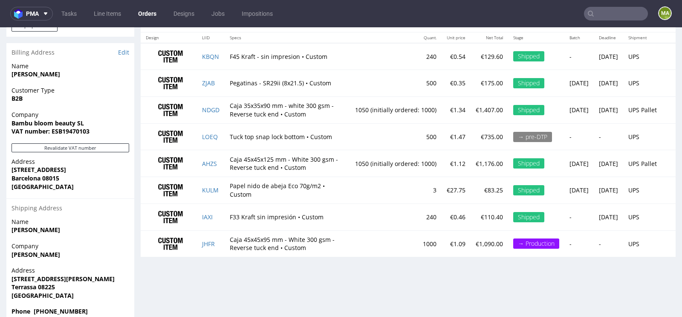
scroll to position [2, 0]
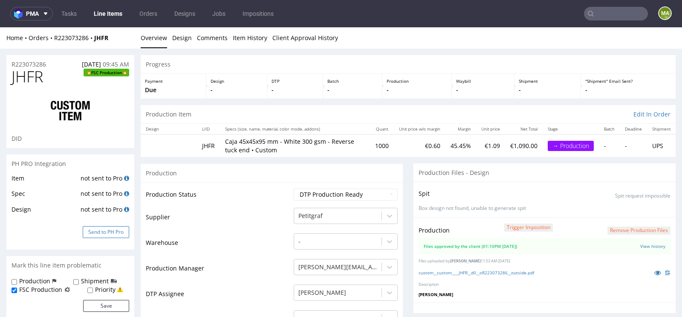
click at [107, 230] on button "Send to PH Pro" at bounding box center [106, 232] width 46 height 12
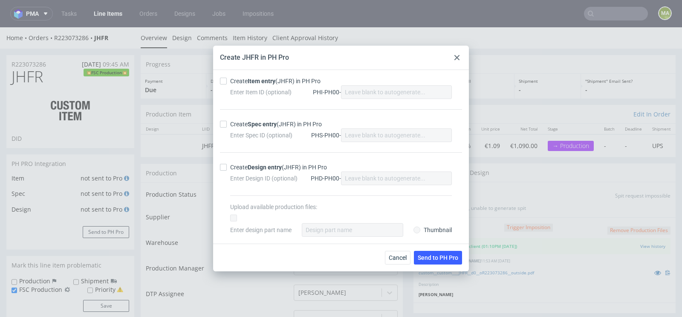
click at [256, 81] on strong "Item entry" at bounding box center [262, 81] width 28 height 7
click at [227, 81] on input "Create Item entry (JHFR) in PH Pro" at bounding box center [223, 81] width 7 height 7
checkbox input "true"
click at [255, 125] on strong "Spec entry" at bounding box center [262, 124] width 29 height 7
click at [227, 125] on input "Create Spec entry (JHFR) in PH Pro" at bounding box center [223, 124] width 7 height 7
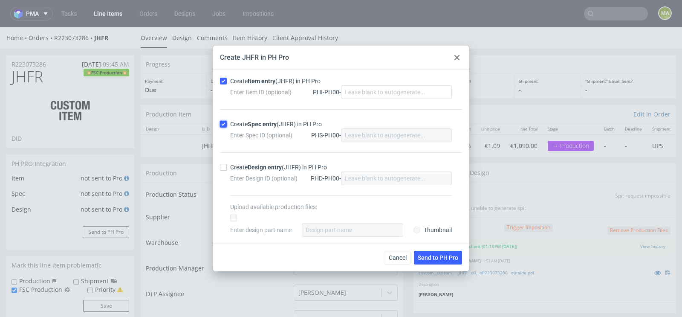
checkbox input "true"
click at [435, 261] on button "Send to PH Pro" at bounding box center [438, 258] width 48 height 14
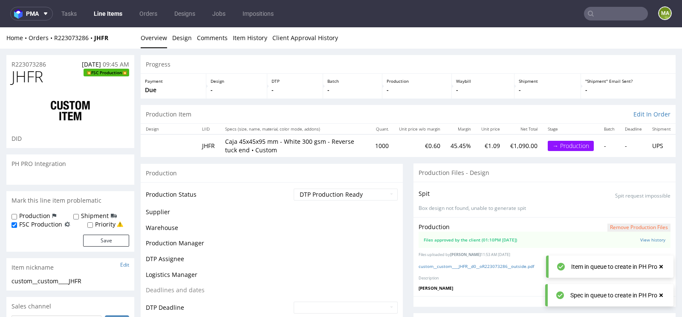
scroll to position [836, 0]
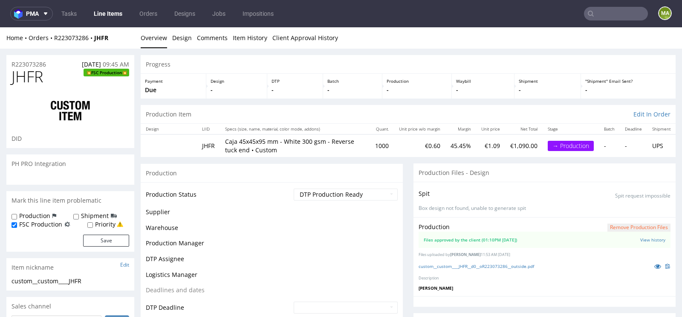
scroll to position [836, 0]
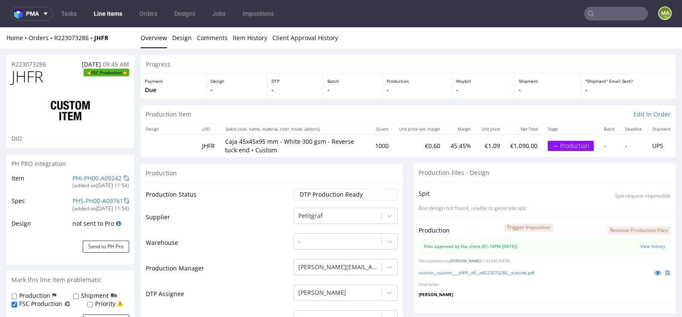
scroll to position [836, 0]
click at [90, 177] on link "PHI-PH00-A09242" at bounding box center [96, 178] width 49 height 8
click at [465, 273] on link "custom__custom____JHFR__d0__oR223073286__outside.pdf" at bounding box center [477, 272] width 116 height 6
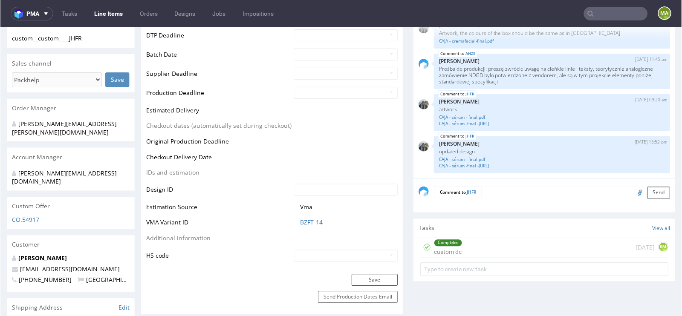
scroll to position [322, 0]
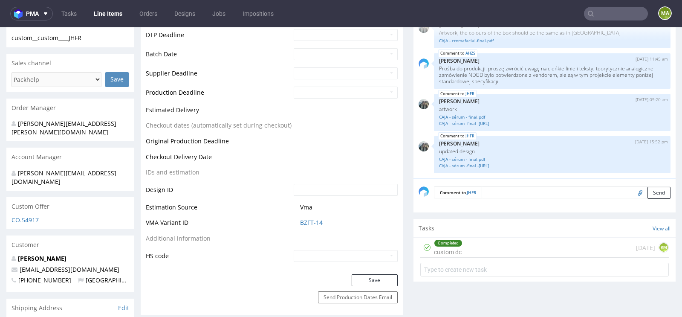
click at [309, 214] on td "Vma" at bounding box center [345, 210] width 106 height 16
click at [309, 215] on td "Vma" at bounding box center [345, 210] width 106 height 16
click at [306, 219] on link "BZFT-14" at bounding box center [311, 222] width 23 height 9
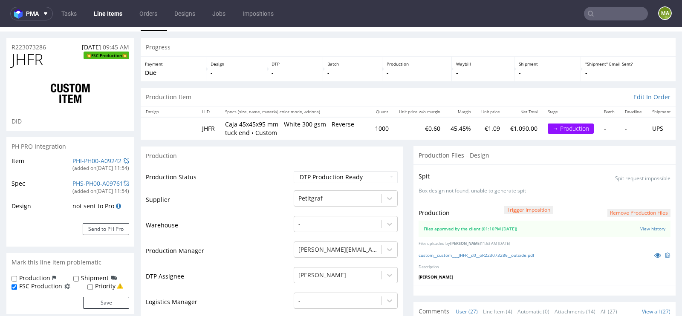
scroll to position [0, 0]
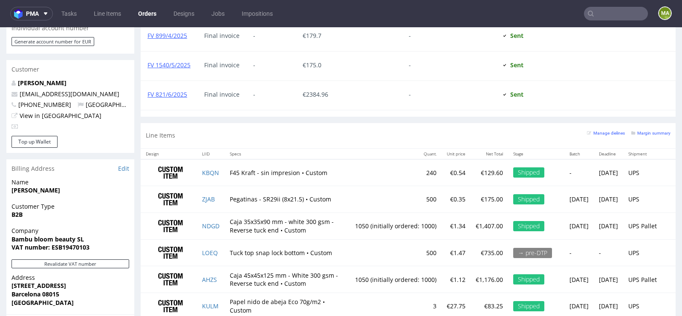
scroll to position [426, 0]
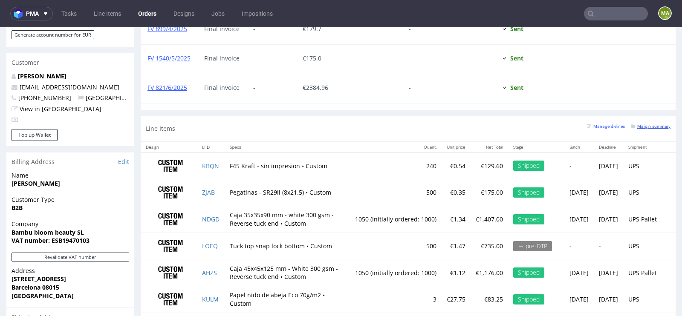
click at [640, 124] on small "Margin summary" at bounding box center [650, 126] width 39 height 5
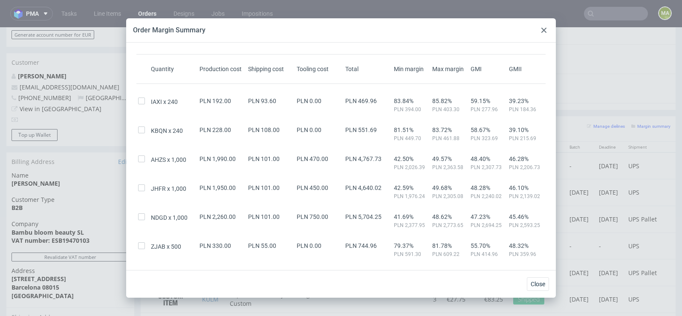
scroll to position [26, 0]
click at [145, 190] on div at bounding box center [142, 187] width 13 height 7
click at [144, 188] on input "checkbox" at bounding box center [141, 187] width 7 height 7
checkbox input "true"
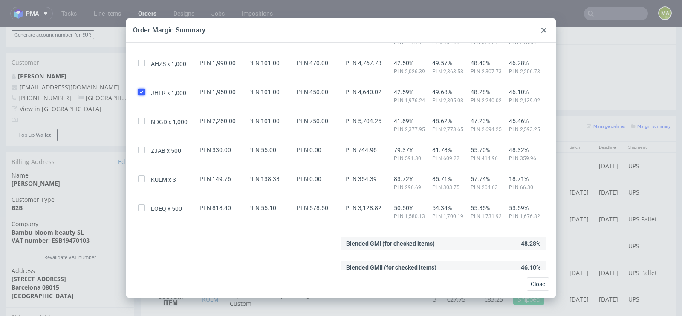
scroll to position [122, 0]
click at [542, 31] on use at bounding box center [543, 30] width 5 height 5
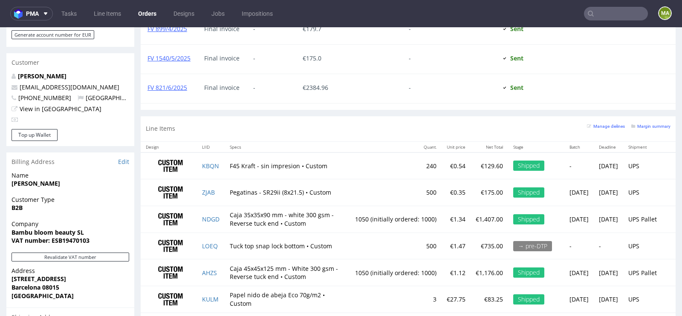
scroll to position [0, 0]
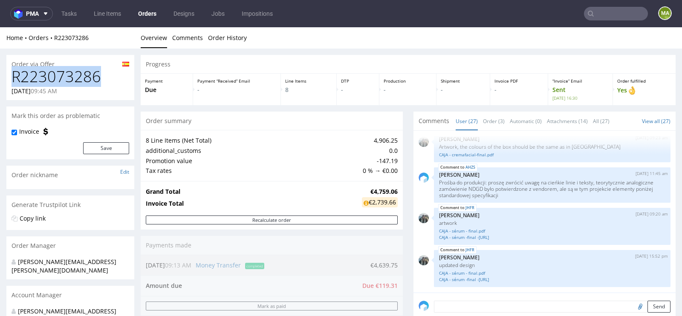
drag, startPoint x: 102, startPoint y: 80, endPoint x: 0, endPoint y: 80, distance: 102.3
copy h1 "R223073286"
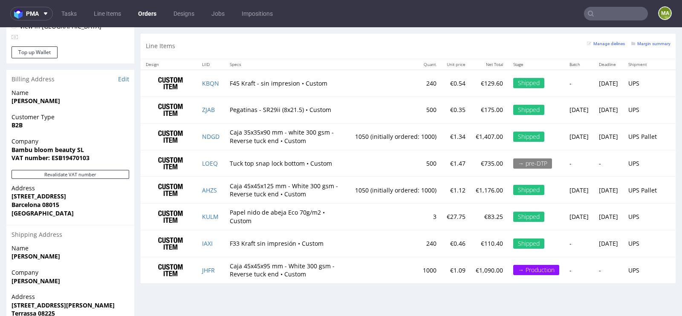
scroll to position [512, 0]
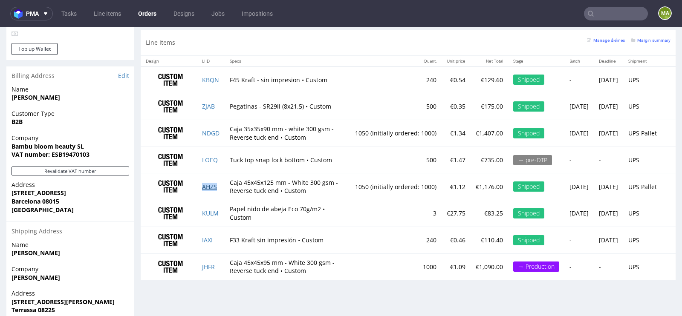
click at [213, 187] on link "AHZS" at bounding box center [209, 187] width 15 height 8
click at [211, 271] on link "JHFR" at bounding box center [208, 267] width 13 height 8
click at [213, 134] on link "NDGD" at bounding box center [210, 133] width 17 height 8
click at [649, 40] on small "Margin summary" at bounding box center [650, 40] width 39 height 5
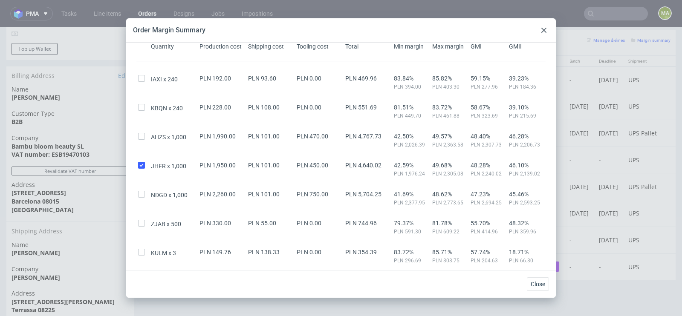
scroll to position [49, 0]
click at [139, 139] on div at bounding box center [142, 140] width 13 height 15
click at [139, 136] on input "checkbox" at bounding box center [141, 136] width 7 height 7
checkbox input "true"
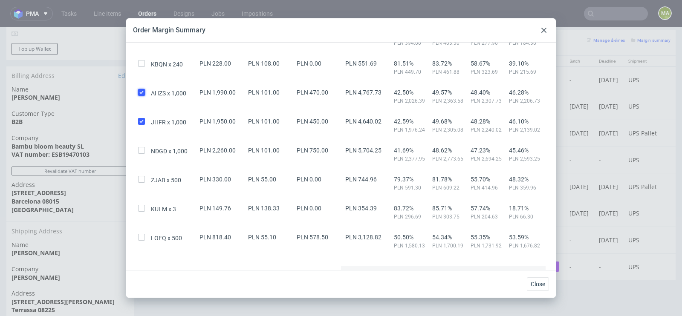
scroll to position [87, 0]
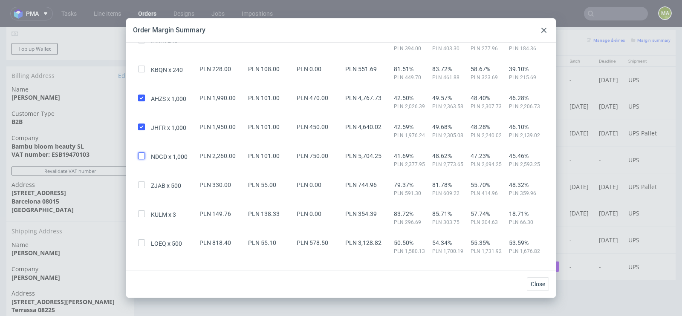
click at [139, 155] on input "checkbox" at bounding box center [141, 156] width 7 height 7
checkbox input "true"
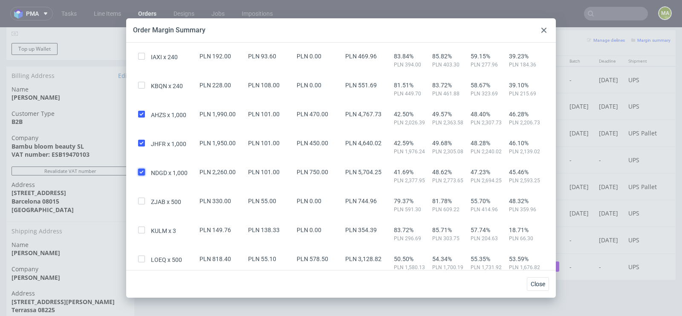
scroll to position [67, 0]
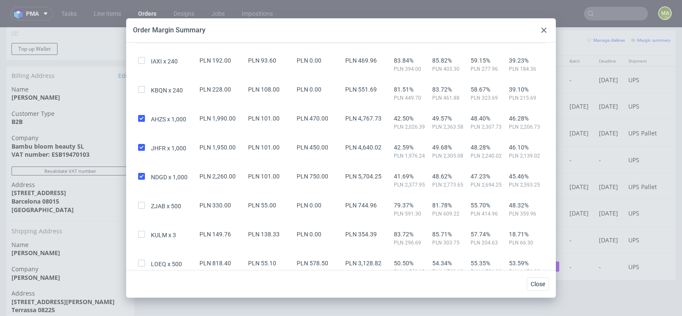
click at [544, 26] on div at bounding box center [544, 30] width 10 height 10
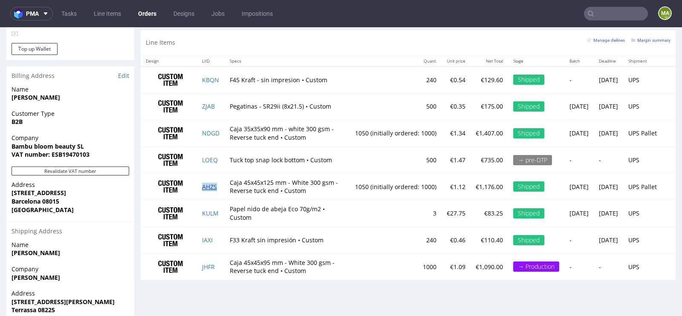
click at [209, 190] on link "AHZS" at bounding box center [209, 187] width 15 height 8
click at [208, 271] on link "JHFR" at bounding box center [208, 267] width 13 height 8
click at [214, 131] on link "NDGD" at bounding box center [210, 133] width 17 height 8
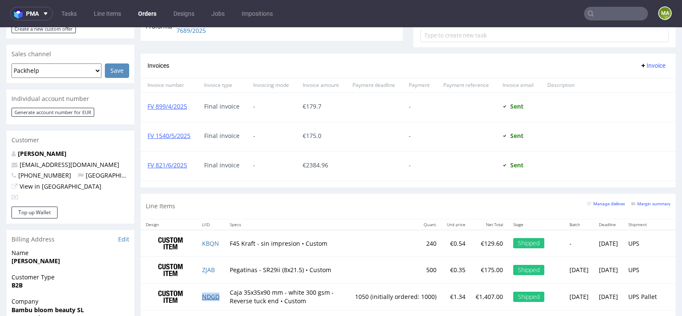
scroll to position [348, 0]
click at [643, 202] on small "Margin summary" at bounding box center [650, 204] width 39 height 5
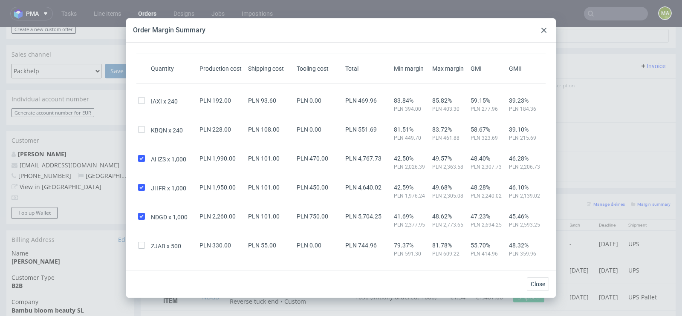
scroll to position [31, 0]
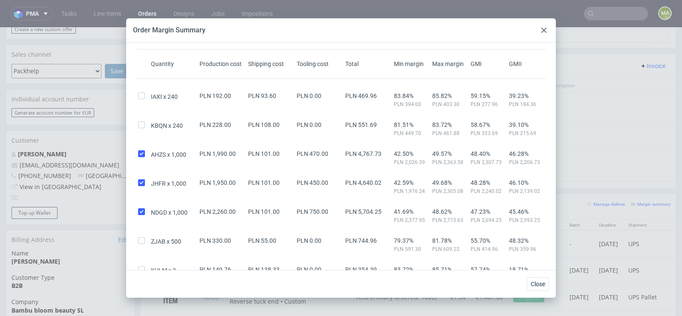
click at [543, 27] on div at bounding box center [544, 30] width 10 height 10
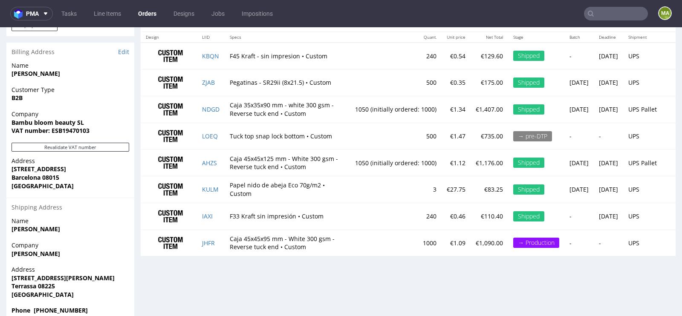
scroll to position [2, 0]
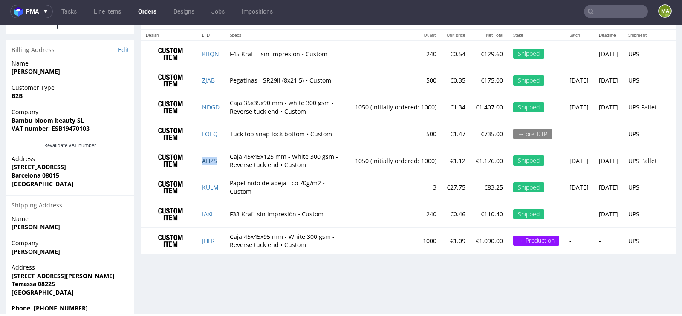
click at [214, 165] on link "AHZS" at bounding box center [209, 161] width 15 height 8
click at [215, 108] on link "NDGD" at bounding box center [210, 107] width 17 height 8
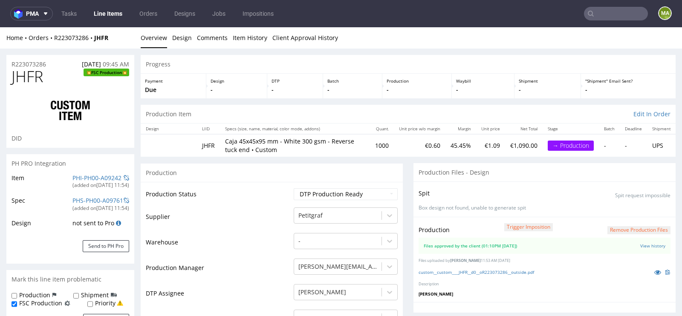
scroll to position [836, 0]
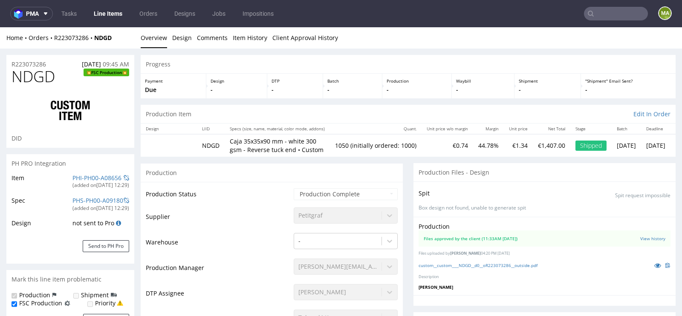
scroll to position [836, 0]
click at [96, 175] on link "PHI-PH00-A08686" at bounding box center [96, 178] width 49 height 8
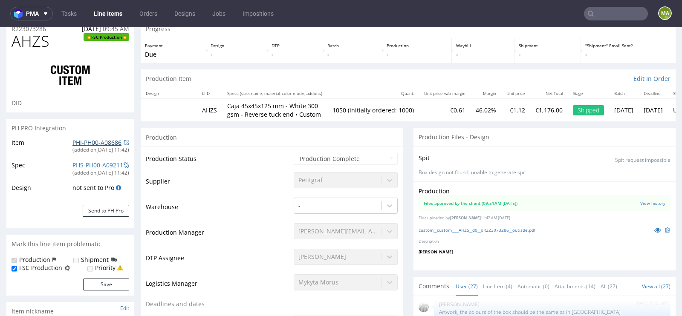
scroll to position [37, 0]
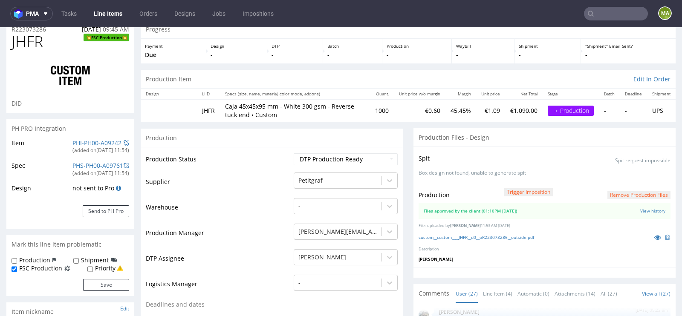
scroll to position [37, 0]
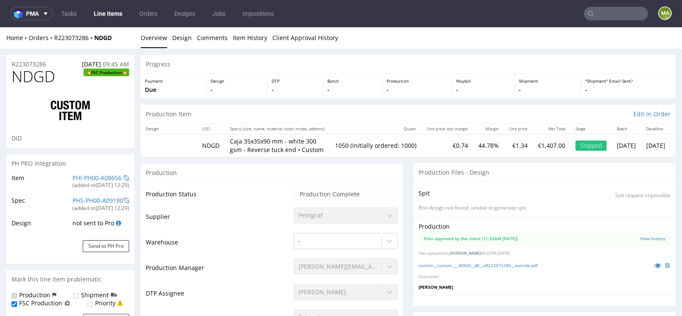
scroll to position [836, 0]
click at [100, 179] on link "PHI-PH00-A08656" at bounding box center [96, 178] width 49 height 8
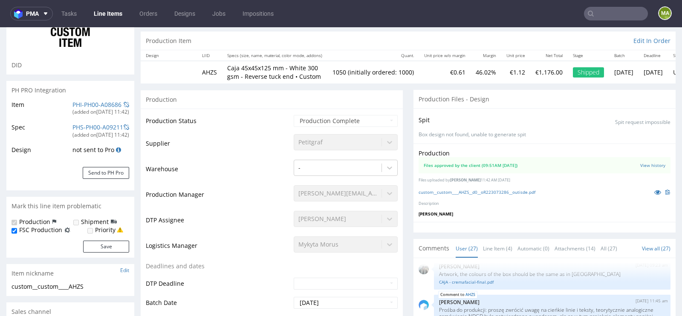
scroll to position [77, 0]
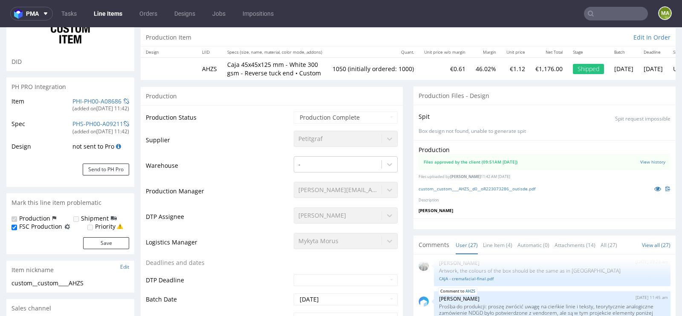
click at [96, 96] on td "PHI-PH00-A08686 (added on 03.06.2025, 11:42 )" at bounding box center [99, 107] width 59 height 23
click at [87, 103] on link "PHI-PH00-A08686" at bounding box center [96, 101] width 49 height 8
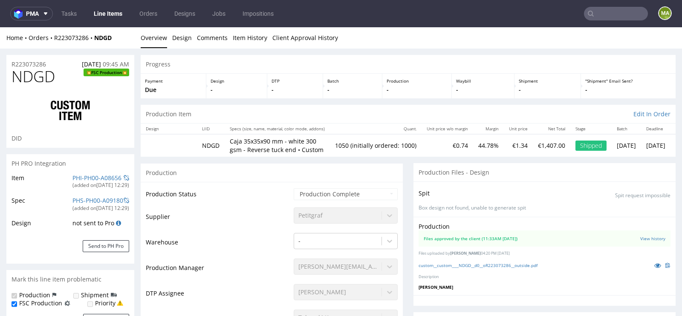
type input "1050"
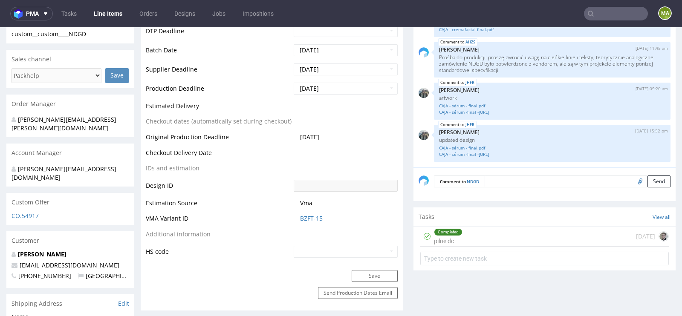
scroll to position [340, 0]
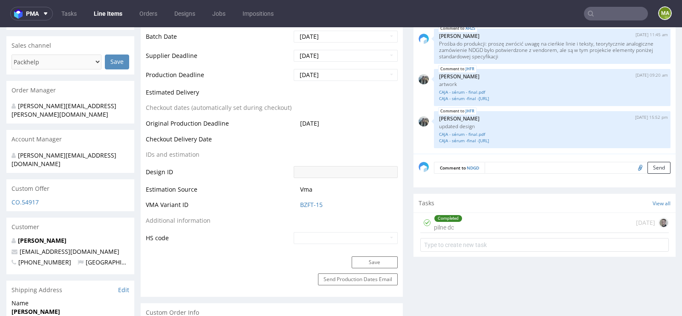
click at [314, 208] on td "BZFT-15" at bounding box center [345, 208] width 106 height 16
click at [315, 205] on link "BZFT-15" at bounding box center [311, 205] width 23 height 9
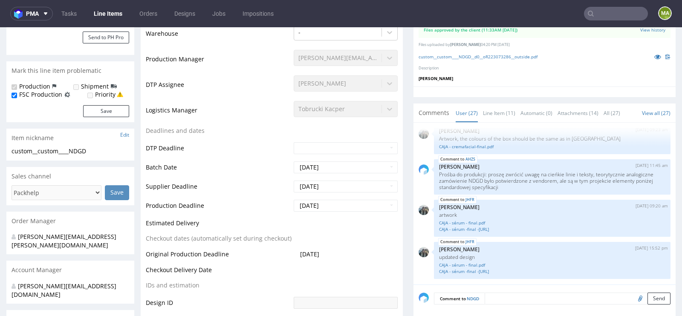
scroll to position [0, 0]
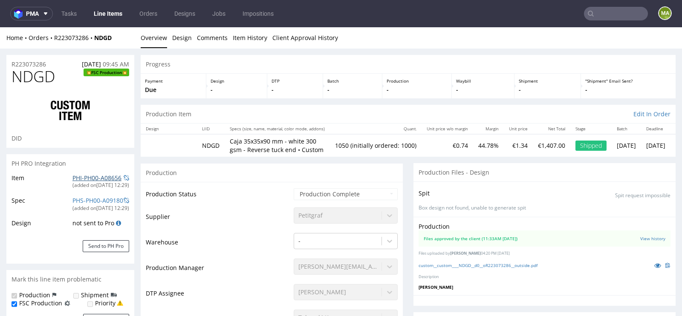
click at [72, 178] on link "PHI-PH00-A08656" at bounding box center [96, 178] width 49 height 8
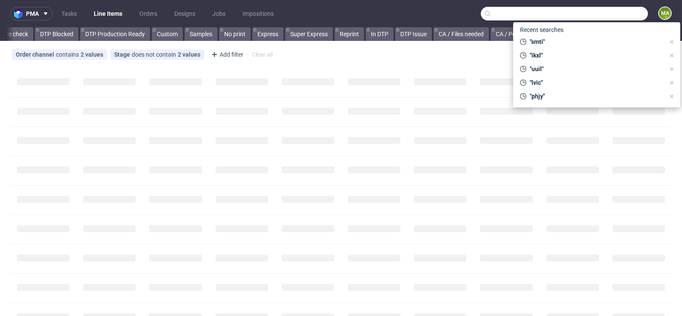
click at [595, 17] on input "text" at bounding box center [564, 14] width 167 height 14
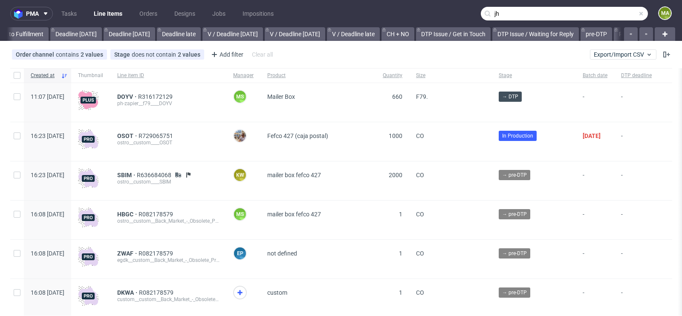
scroll to position [0, 964]
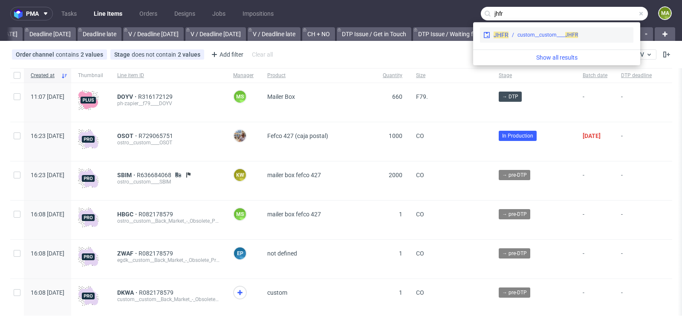
type input "jhfr"
click at [538, 32] on div "custom__custom____ JHFR" at bounding box center [548, 35] width 61 height 8
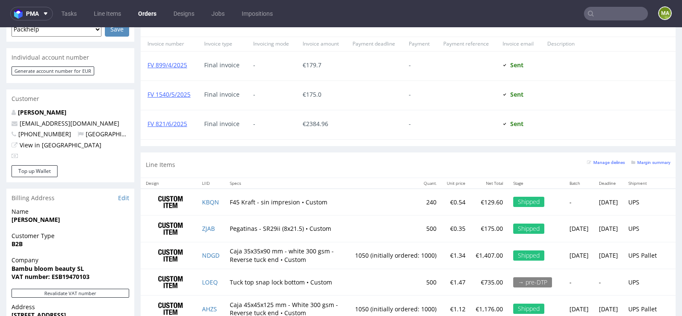
scroll to position [391, 0]
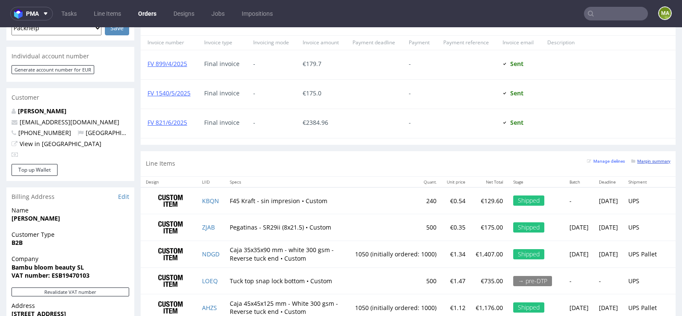
click at [646, 159] on small "Margin summary" at bounding box center [650, 161] width 39 height 5
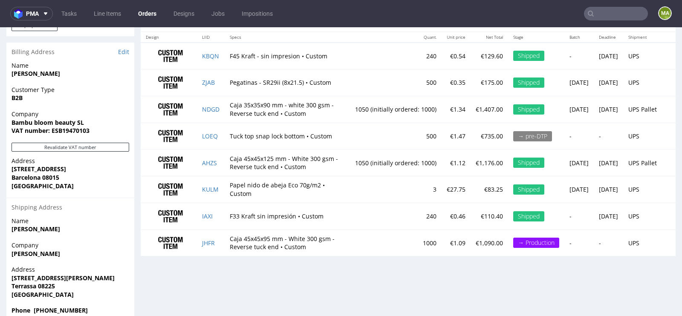
scroll to position [2, 0]
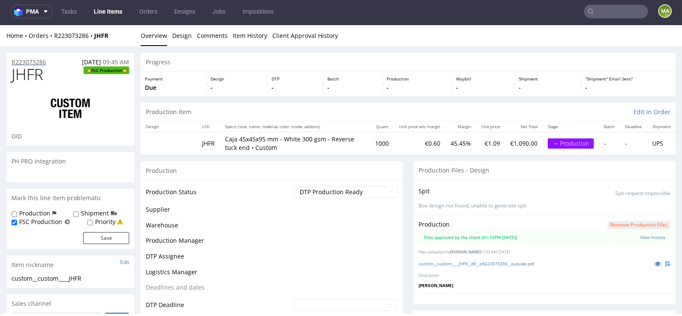
scroll to position [836, 0]
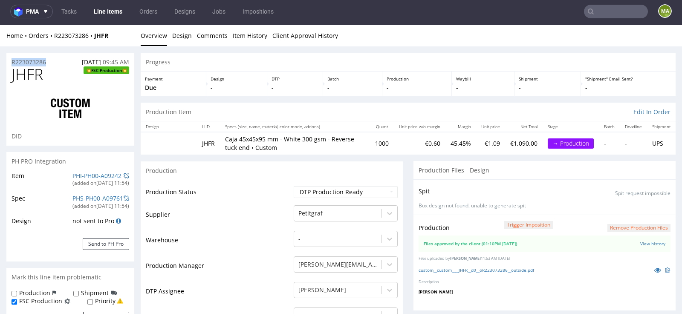
drag, startPoint x: 53, startPoint y: 59, endPoint x: 0, endPoint y: 59, distance: 52.9
copy p "R223073286"
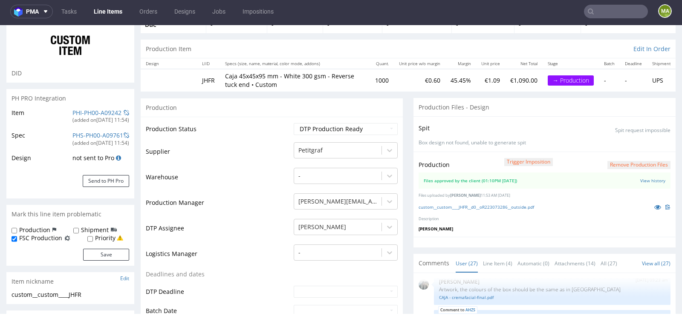
scroll to position [83, 0]
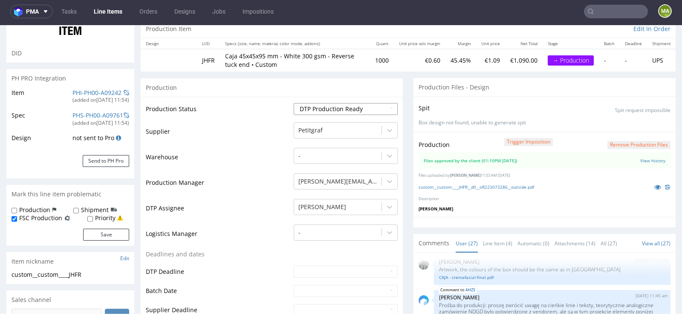
click at [313, 109] on select "Waiting for Artwork Waiting for Diecut Waiting for Mockup Waiting for DTP Waiti…" at bounding box center [346, 109] width 104 height 12
click at [294, 103] on select "Waiting for Artwork Waiting for Diecut Waiting for Mockup Waiting for DTP Waiti…" at bounding box center [346, 109] width 104 height 12
click at [324, 112] on select "Waiting for Artwork Waiting for Diecut Waiting for Mockup Waiting for DTP Waiti…" at bounding box center [346, 109] width 104 height 12
select select "production_in_process"
click at [294, 103] on select "Waiting for Artwork Waiting for Diecut Waiting for Mockup Waiting for DTP Waiti…" at bounding box center [346, 109] width 104 height 12
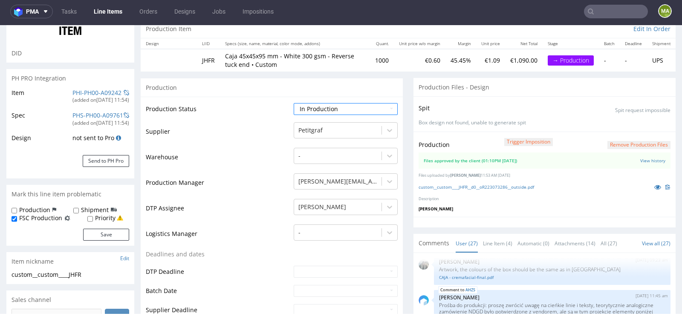
click at [256, 143] on td "Supplier" at bounding box center [219, 135] width 146 height 26
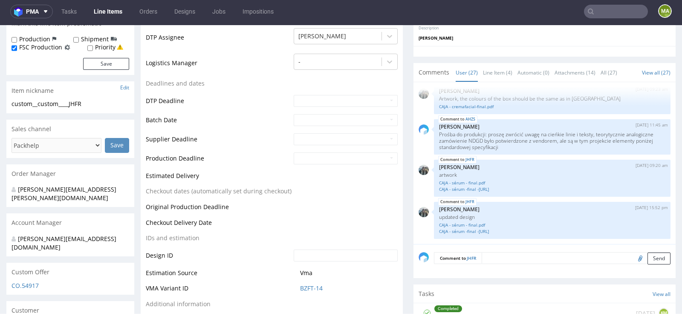
scroll to position [255, 0]
click at [304, 120] on input "text" at bounding box center [346, 120] width 104 height 12
click at [308, 188] on td "13" at bounding box center [312, 189] width 13 height 13
click at [330, 121] on input "2025-10-13" at bounding box center [346, 120] width 104 height 12
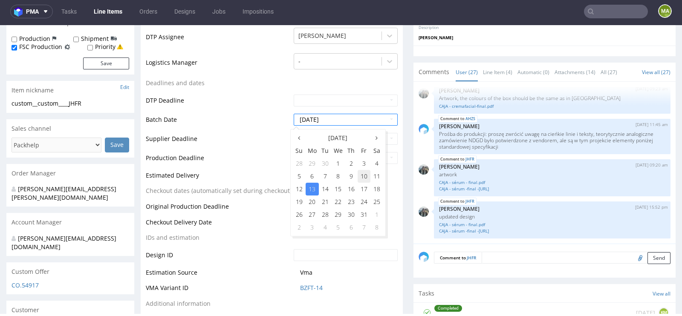
click at [361, 177] on td "10" at bounding box center [364, 176] width 13 height 13
type input "[DATE]"
click at [226, 193] on td "Checkout dates (automatically set during checkout)" at bounding box center [219, 194] width 146 height 16
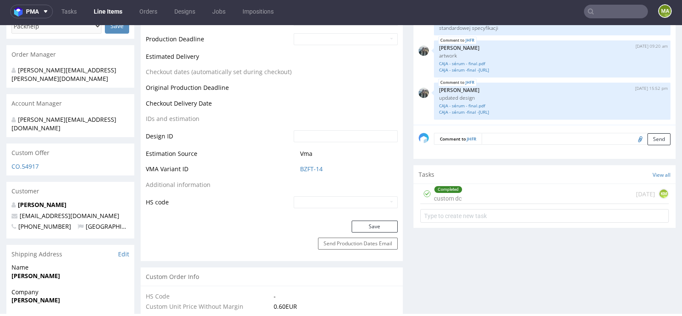
scroll to position [421, 0]
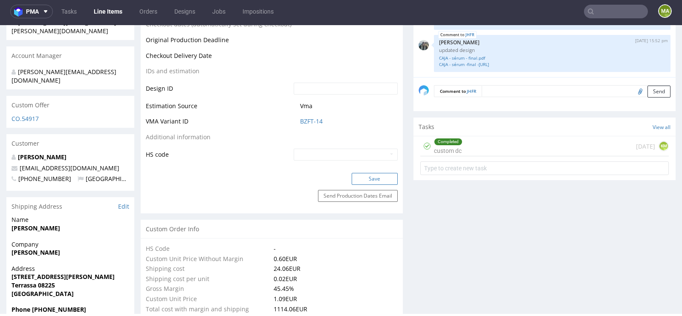
click at [373, 181] on button "Save" at bounding box center [375, 179] width 46 height 12
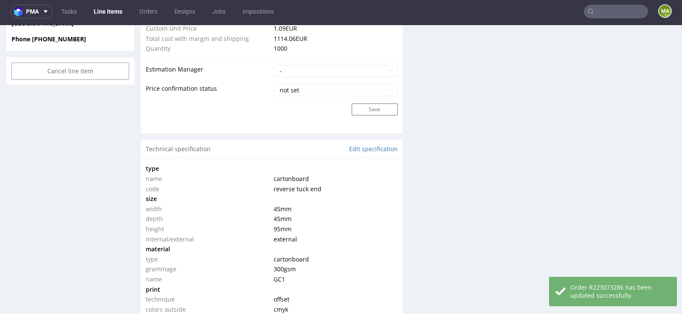
scroll to position [0, 0]
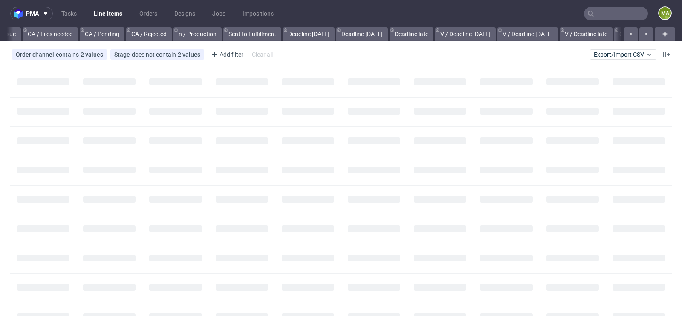
click at [603, 14] on input "text" at bounding box center [616, 14] width 64 height 14
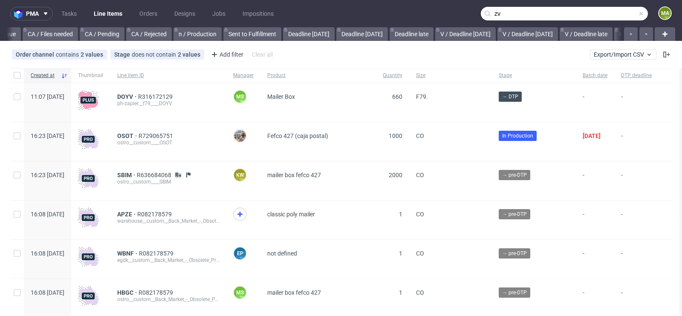
scroll to position [0, 964]
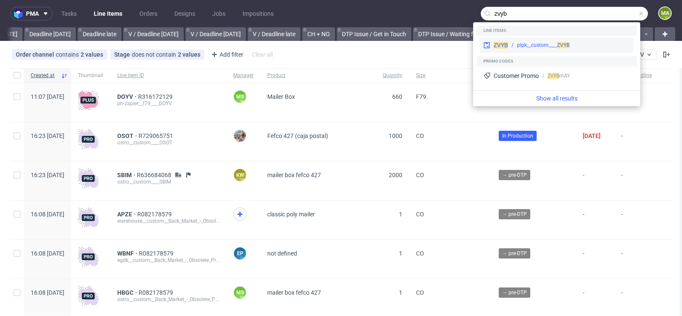
type input "zvyb"
click at [525, 45] on div "plpk__custom____ ZVYB" at bounding box center [543, 45] width 52 height 8
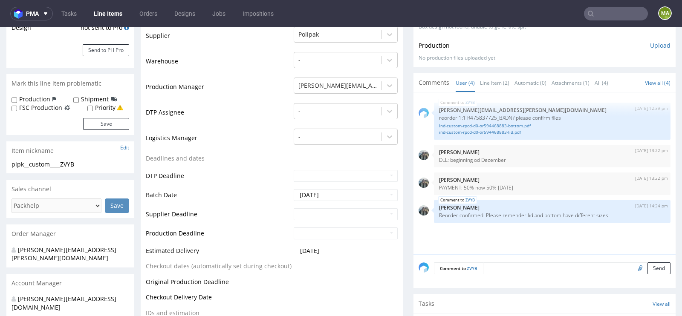
scroll to position [184, 0]
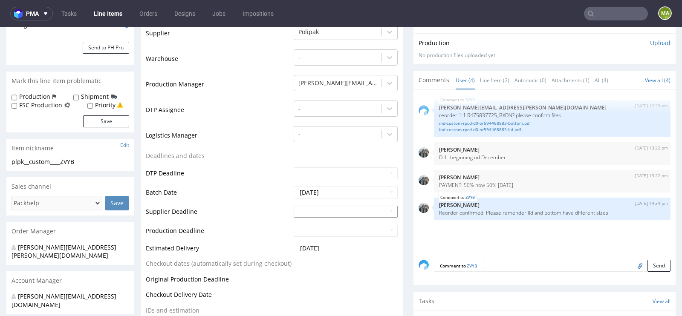
click at [321, 199] on td "4" at bounding box center [325, 198] width 13 height 13
click at [316, 210] on input "2025-11-04" at bounding box center [346, 212] width 104 height 12
click at [350, 144] on td "6" at bounding box center [351, 147] width 13 height 13
type input "[DATE]"
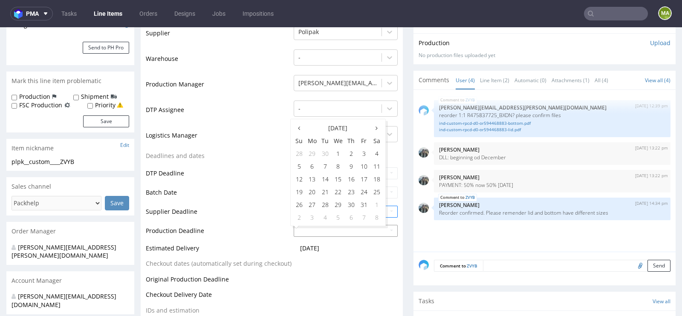
click at [340, 232] on input "text" at bounding box center [346, 231] width 104 height 12
click at [320, 215] on td "4" at bounding box center [325, 217] width 13 height 13
click at [318, 228] on input "2025-11-04" at bounding box center [346, 231] width 104 height 12
click at [313, 176] on td "10" at bounding box center [312, 179] width 13 height 13
type input "[DATE]"
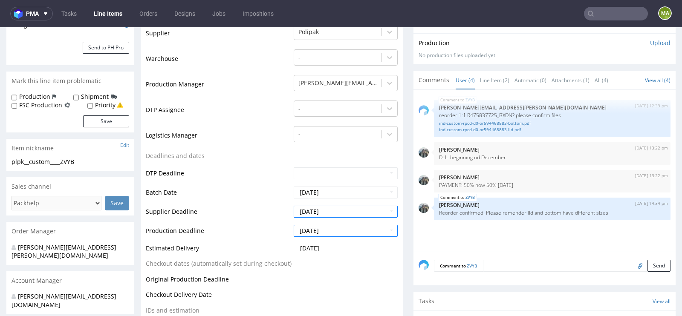
click at [248, 191] on td "Batch Date" at bounding box center [219, 195] width 146 height 19
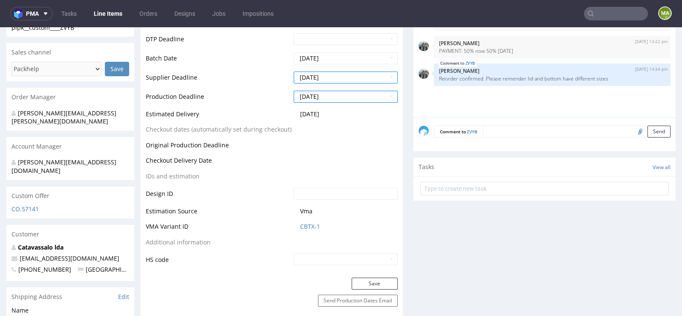
scroll to position [377, 0]
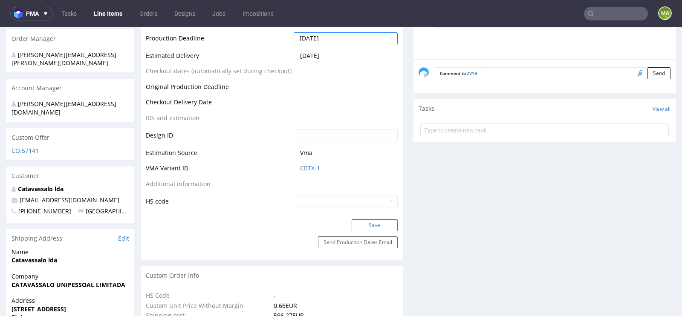
click at [375, 223] on button "Save" at bounding box center [375, 226] width 46 height 12
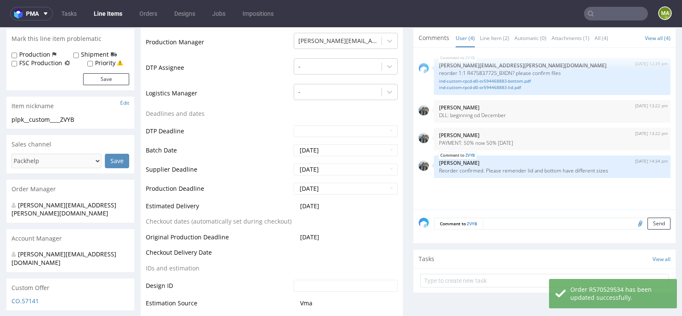
scroll to position [0, 0]
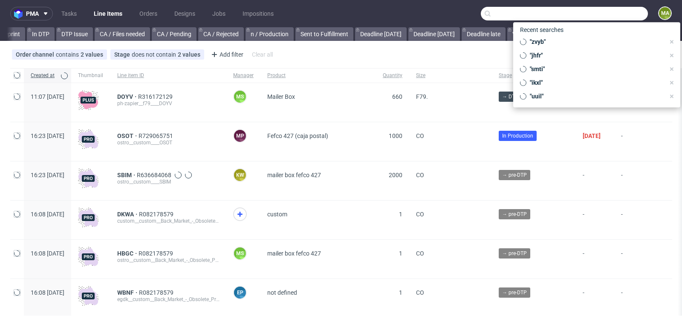
click at [602, 19] on input "text" at bounding box center [564, 14] width 167 height 14
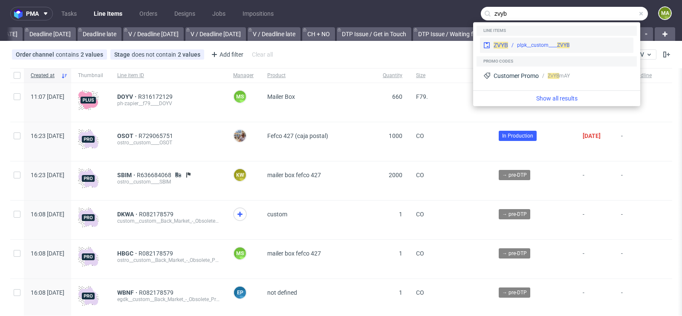
type input "zvyb"
click at [520, 44] on div "plpk__custom____ ZVYB" at bounding box center [543, 45] width 52 height 8
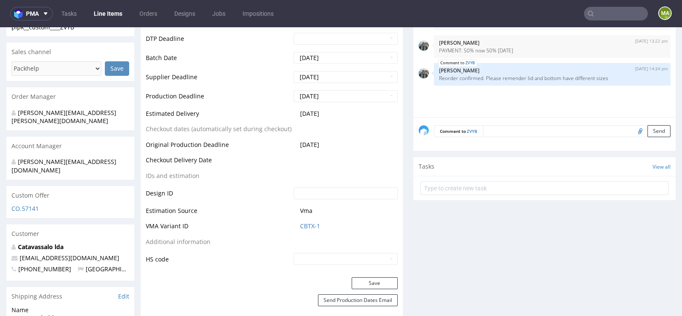
scroll to position [320, 0]
click at [314, 226] on link "CBTX-1" at bounding box center [310, 225] width 20 height 9
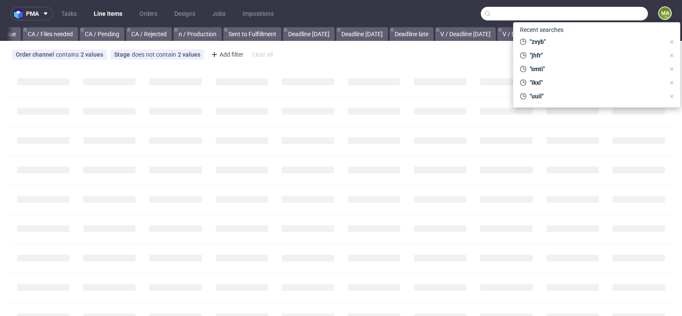
click at [619, 7] on input "text" at bounding box center [564, 14] width 167 height 14
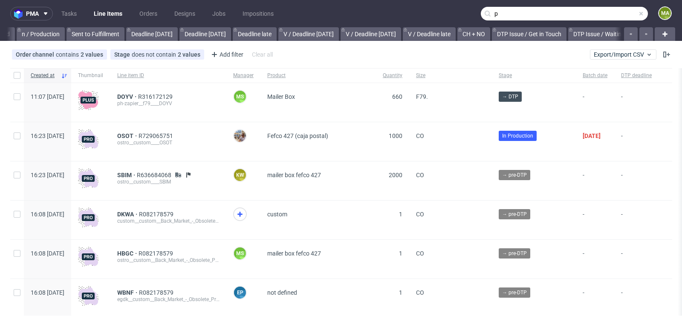
scroll to position [0, 964]
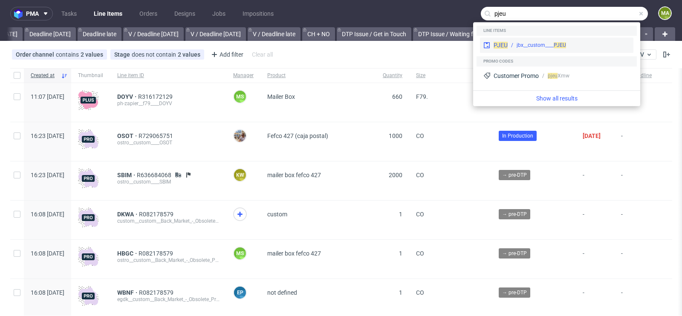
type input "pjeu"
click at [537, 38] on div "PJEU jbx__custom____ PJEU" at bounding box center [556, 45] width 153 height 15
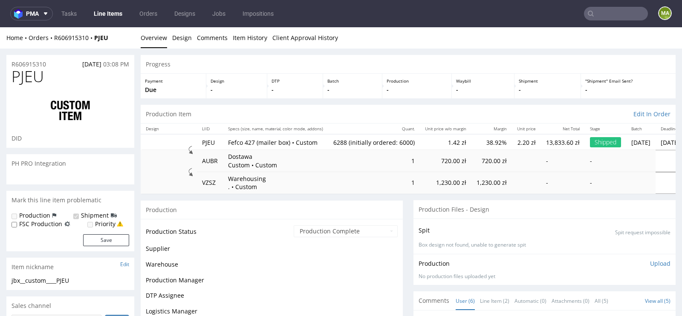
scroll to position [59, 0]
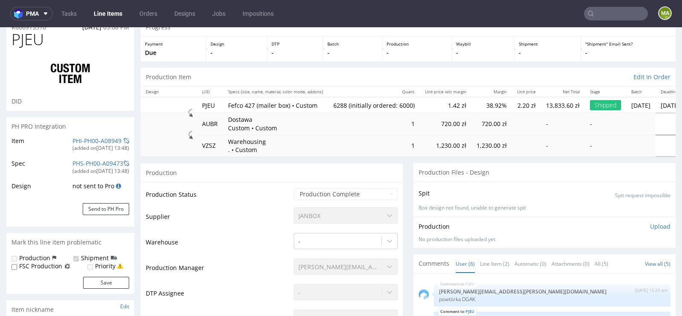
select select "in_progress"
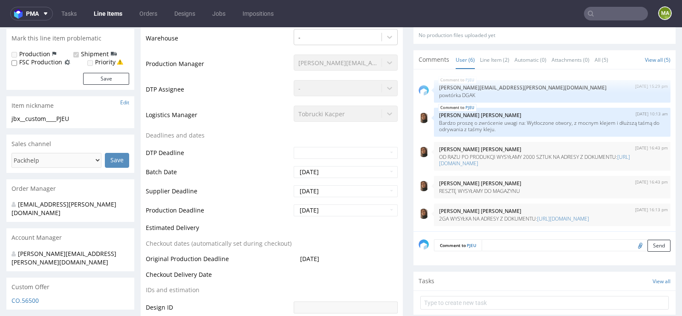
scroll to position [0, 0]
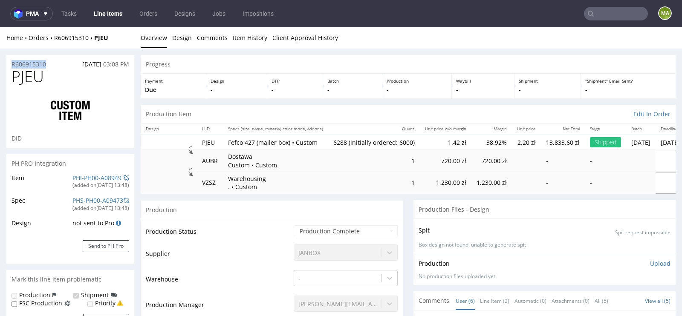
drag, startPoint x: 54, startPoint y: 64, endPoint x: 0, endPoint y: 64, distance: 54.1
copy p "R606915310"
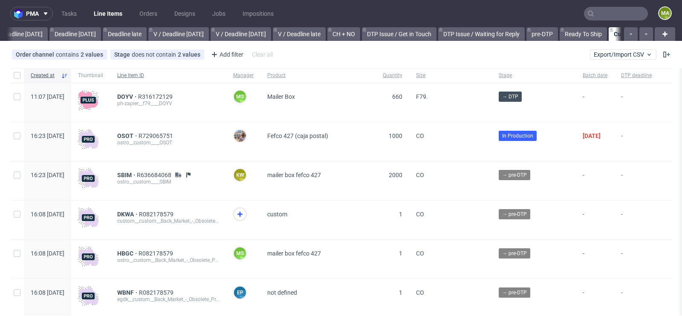
scroll to position [0, 964]
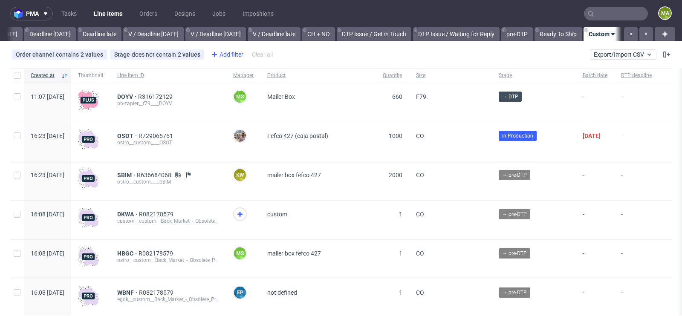
click at [233, 58] on div "Add filter" at bounding box center [227, 55] width 38 height 14
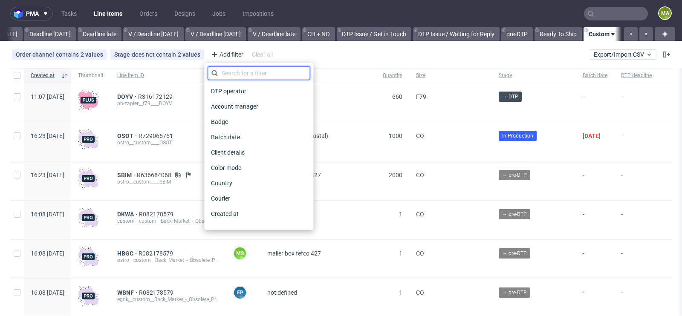
click at [232, 74] on input "text" at bounding box center [259, 74] width 102 height 14
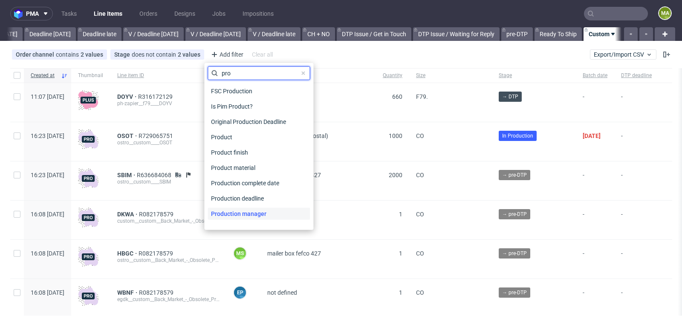
type input "pro"
click at [239, 209] on span "Production manager" at bounding box center [239, 214] width 62 height 12
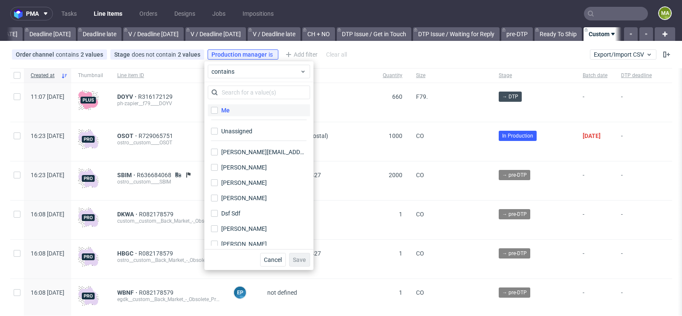
click at [245, 110] on label "Me" at bounding box center [259, 110] width 102 height 12
click at [218, 110] on input "Me" at bounding box center [214, 110] width 7 height 7
checkbox input "true"
click at [298, 261] on span "Save" at bounding box center [299, 260] width 13 height 6
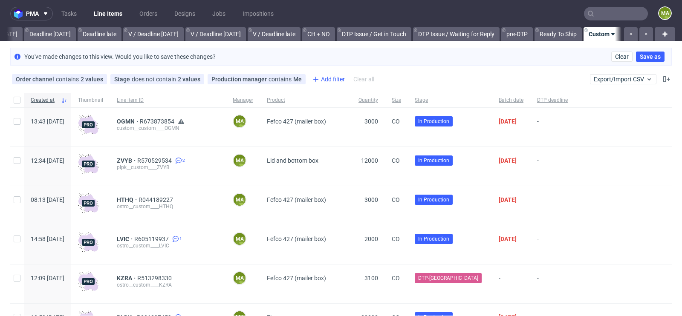
click at [330, 81] on div "Add filter" at bounding box center [328, 79] width 38 height 14
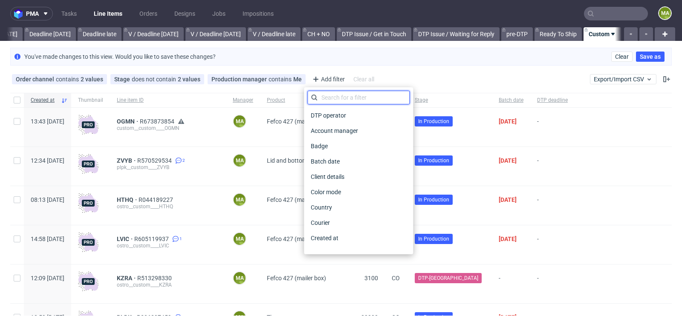
click at [330, 93] on input "text" at bounding box center [358, 98] width 102 height 14
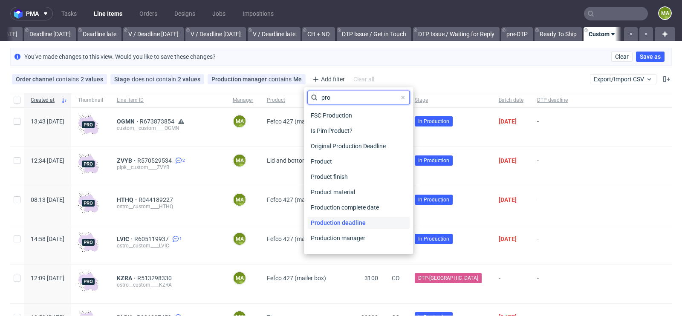
type input "pro"
click at [345, 226] on span "Production deadline" at bounding box center [338, 223] width 62 height 12
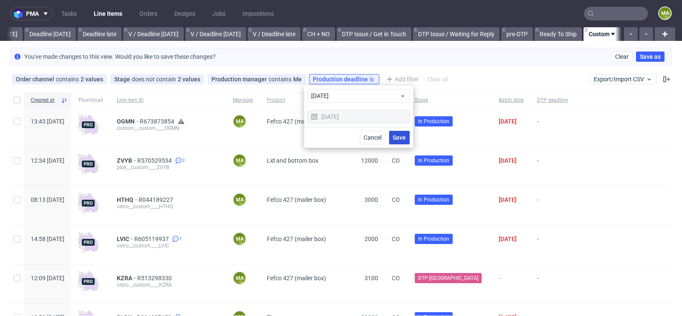
click at [399, 139] on span "Save" at bounding box center [399, 138] width 13 height 6
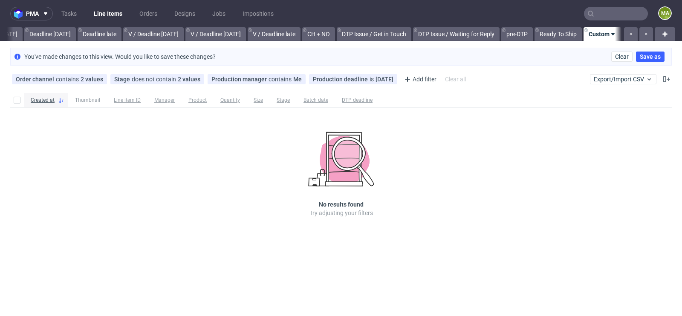
scroll to position [0, 956]
click at [387, 78] on icon at bounding box center [390, 79] width 7 height 7
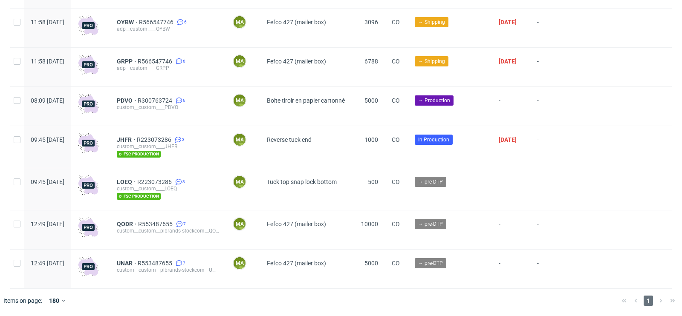
scroll to position [2305, 0]
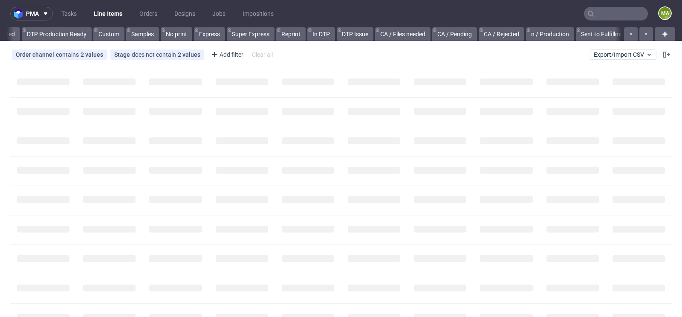
click at [604, 12] on input "text" at bounding box center [616, 14] width 64 height 14
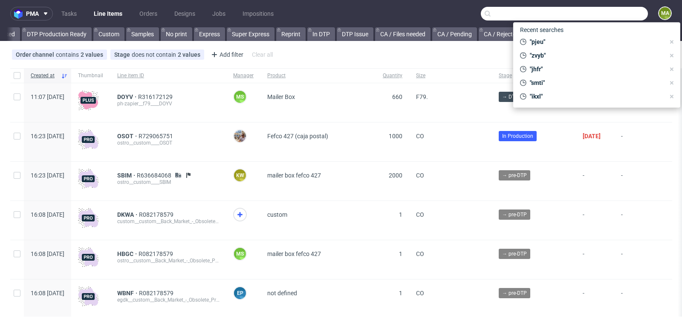
scroll to position [0, 964]
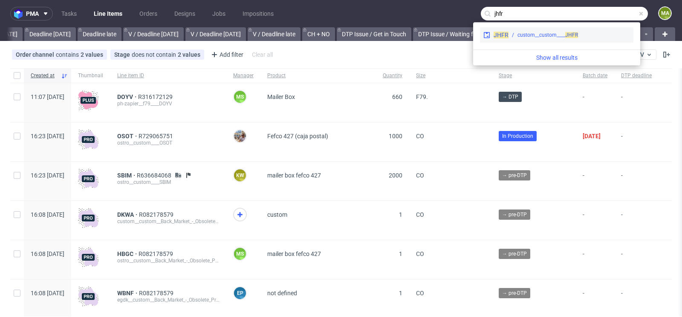
type input "jhfr"
click at [539, 39] on div "JHFR custom__custom____ JHFR" at bounding box center [556, 34] width 153 height 15
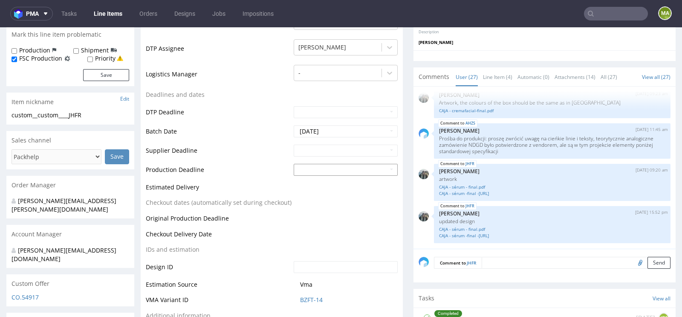
scroll to position [257, 0]
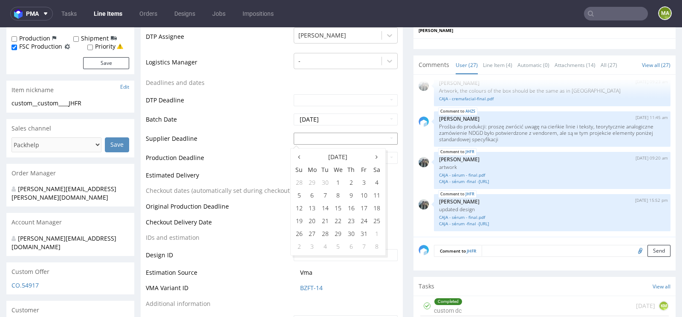
click at [343, 138] on input "text" at bounding box center [346, 139] width 104 height 12
click at [321, 230] on td "28" at bounding box center [325, 233] width 13 height 13
click at [350, 134] on input "[DATE]" at bounding box center [346, 139] width 104 height 12
click at [351, 237] on td "30" at bounding box center [351, 233] width 13 height 13
type input "[DATE]"
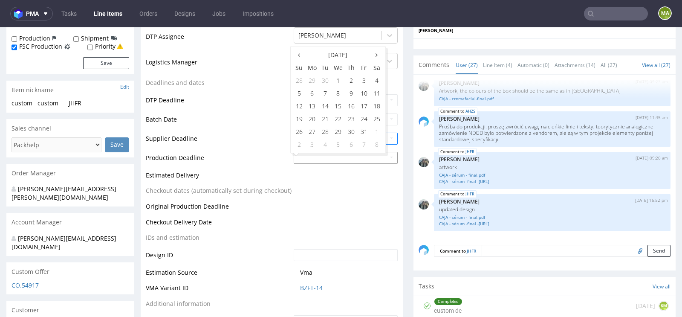
click at [336, 159] on input "text" at bounding box center [346, 158] width 104 height 12
click at [315, 145] on td "3" at bounding box center [312, 144] width 13 height 13
type input "[DATE]"
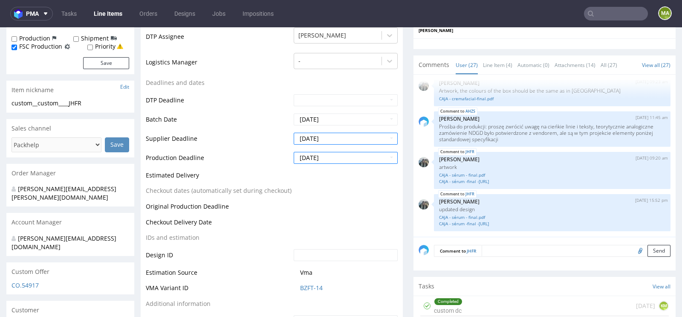
click at [265, 160] on td "Production Deadline" at bounding box center [219, 160] width 146 height 19
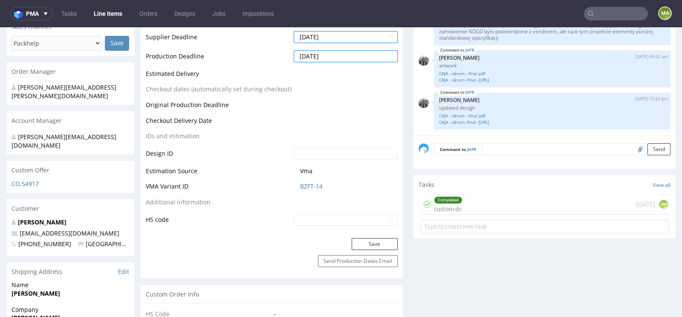
scroll to position [380, 0]
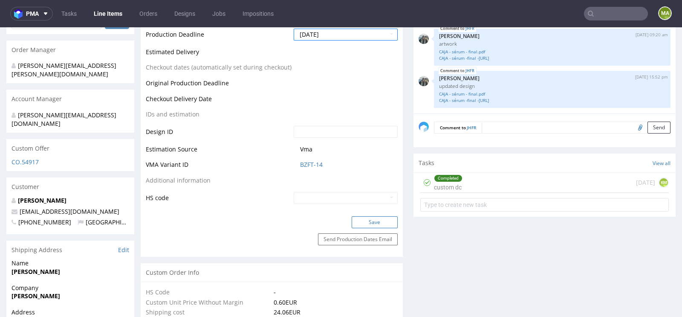
click at [356, 217] on button "Save" at bounding box center [375, 222] width 46 height 12
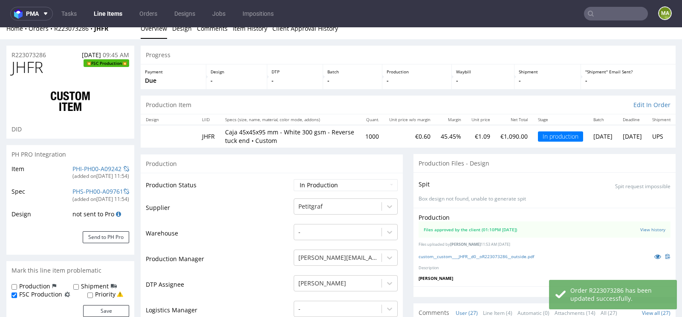
scroll to position [0, 0]
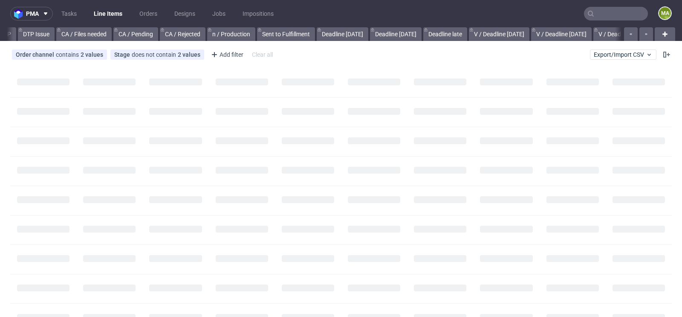
click at [608, 9] on input "text" at bounding box center [616, 14] width 64 height 14
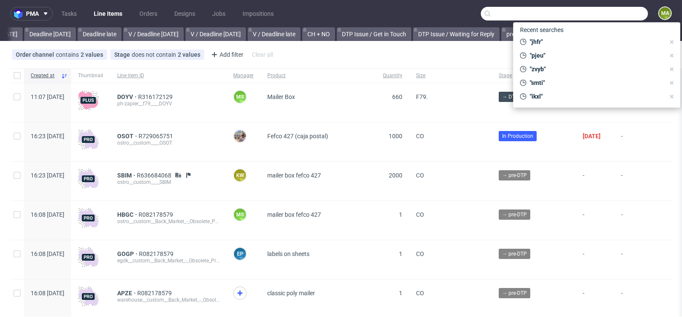
scroll to position [0, 964]
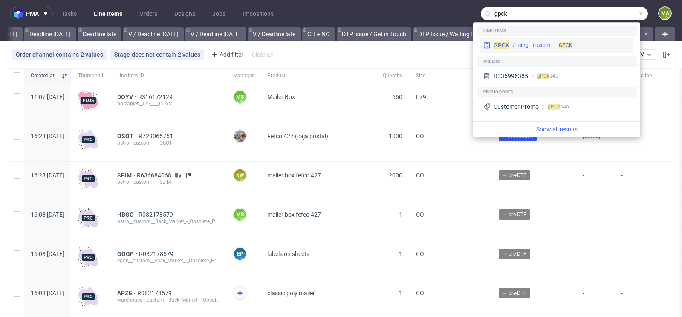
type input "gpck"
click at [560, 45] on span "GPCK" at bounding box center [566, 45] width 14 height 6
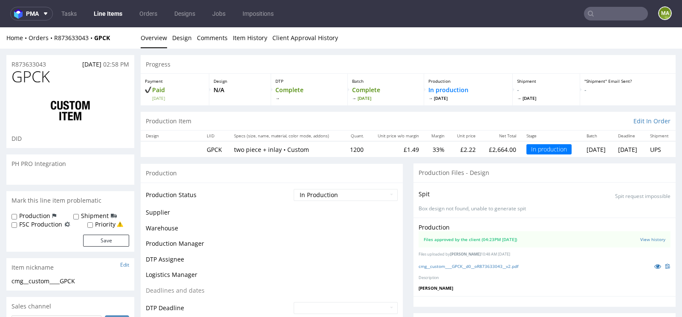
scroll to position [64, 0]
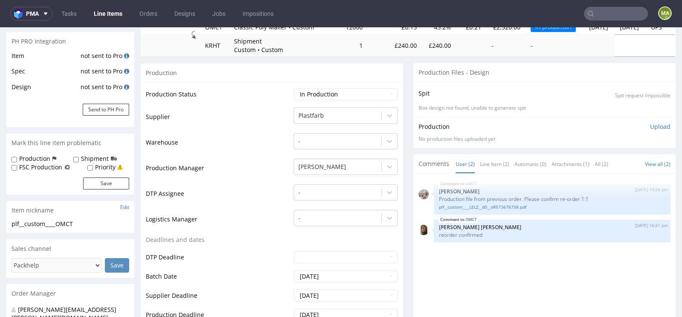
scroll to position [129, 0]
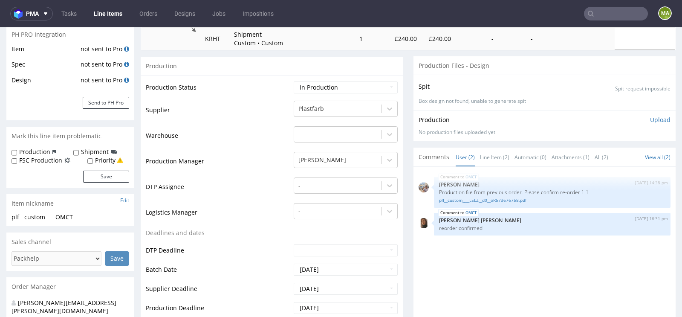
click at [625, 12] on input "text" at bounding box center [616, 14] width 64 height 14
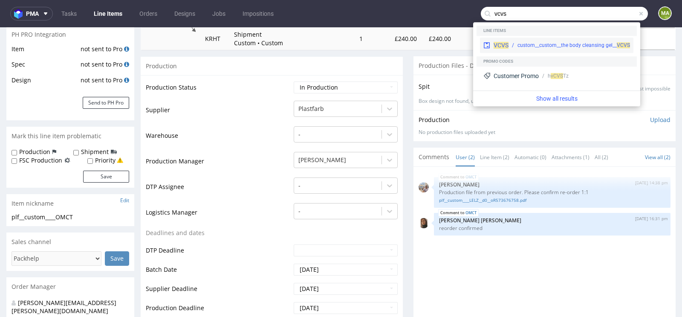
type input "vcvs"
click at [556, 42] on div "custom__custom__the body cleansing gel__ VCVS" at bounding box center [574, 45] width 113 height 8
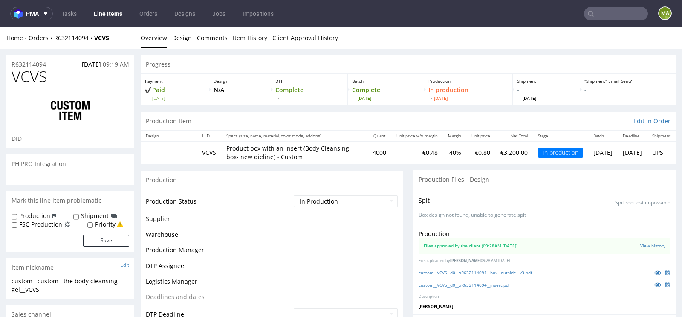
scroll to position [98, 0]
